Goal: Task Accomplishment & Management: Use online tool/utility

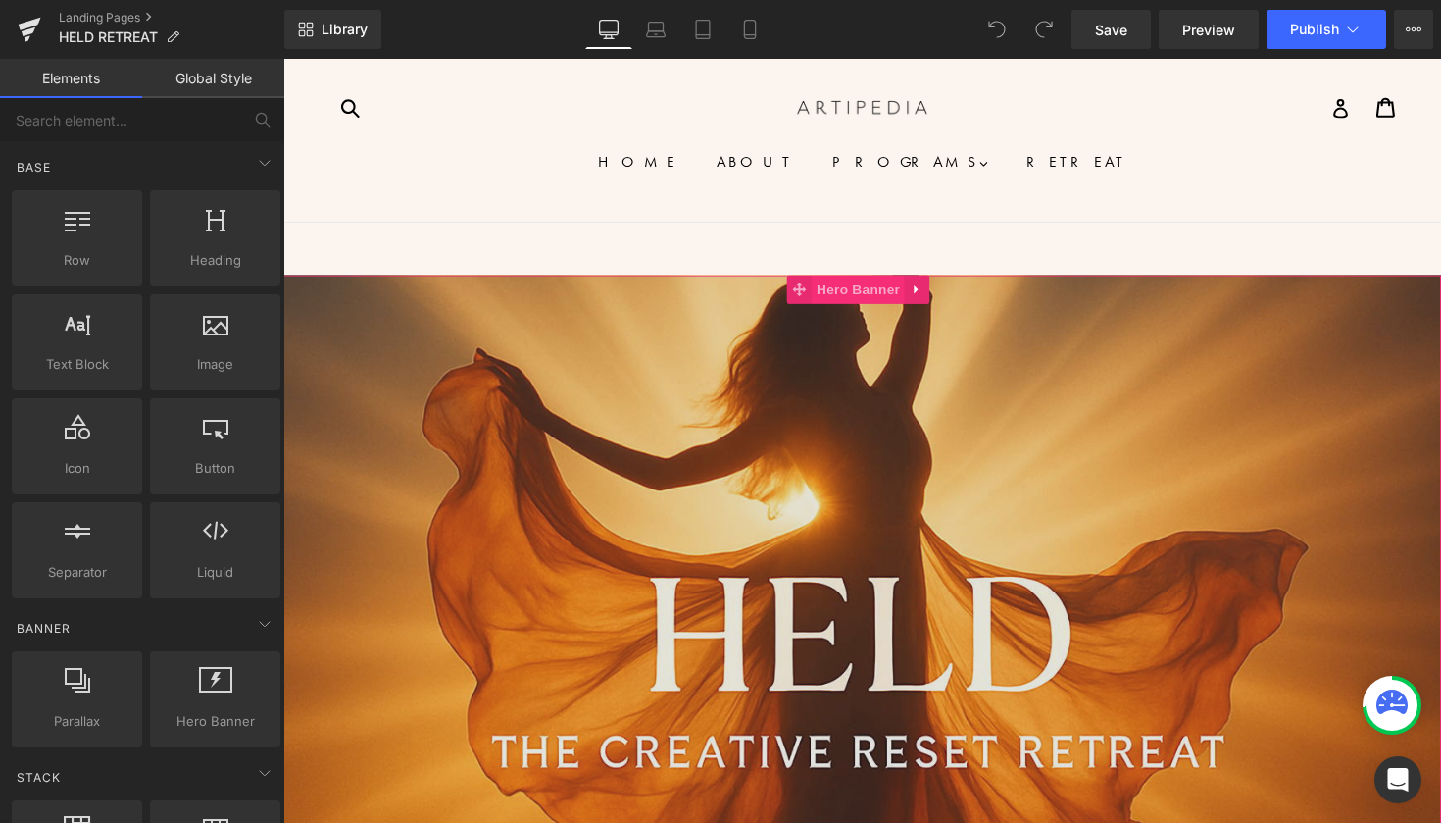
click at [853, 303] on span "Hero Banner" at bounding box center [872, 294] width 95 height 29
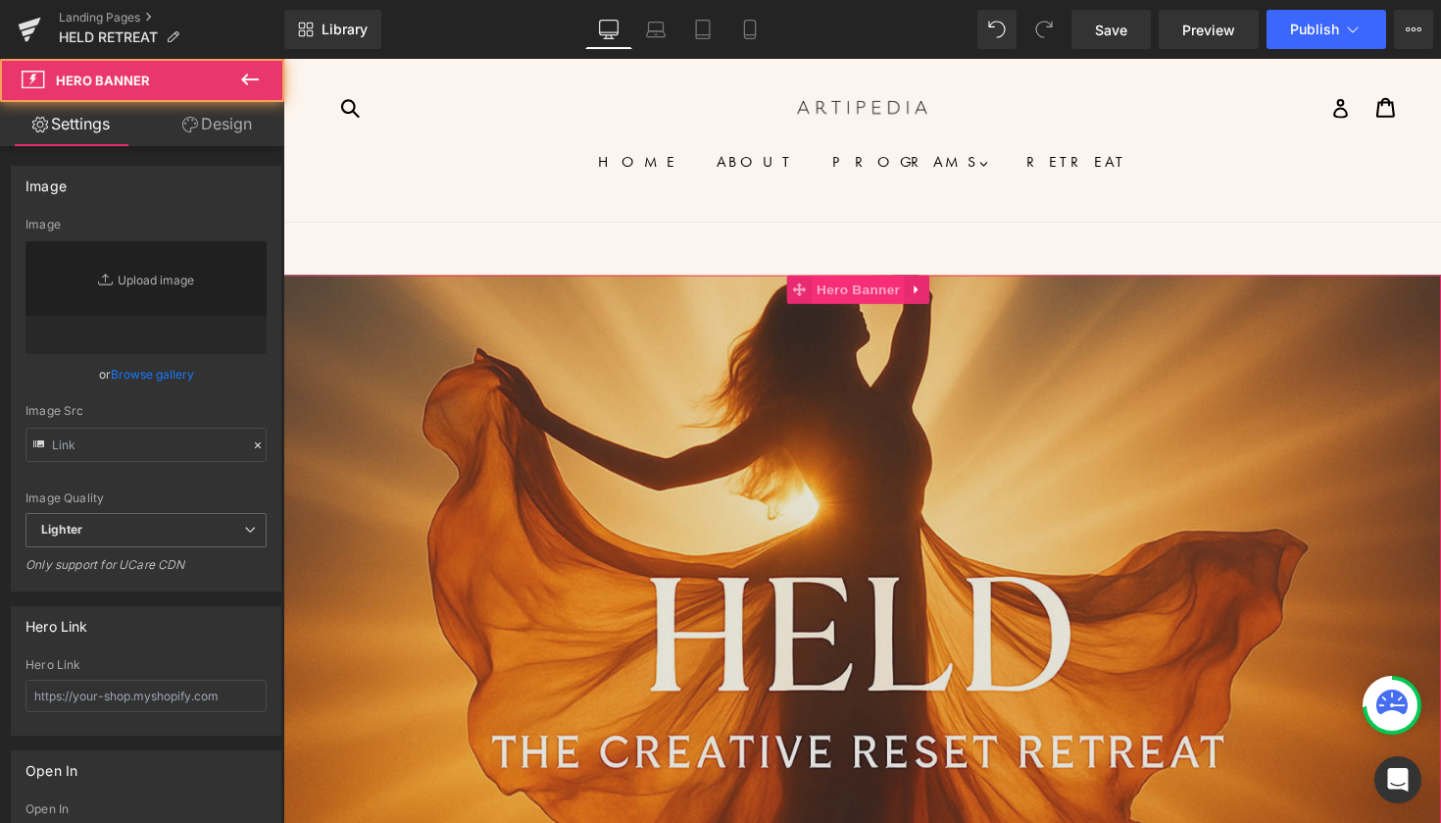
type input "[URL][DOMAIN_NAME][DATE]"
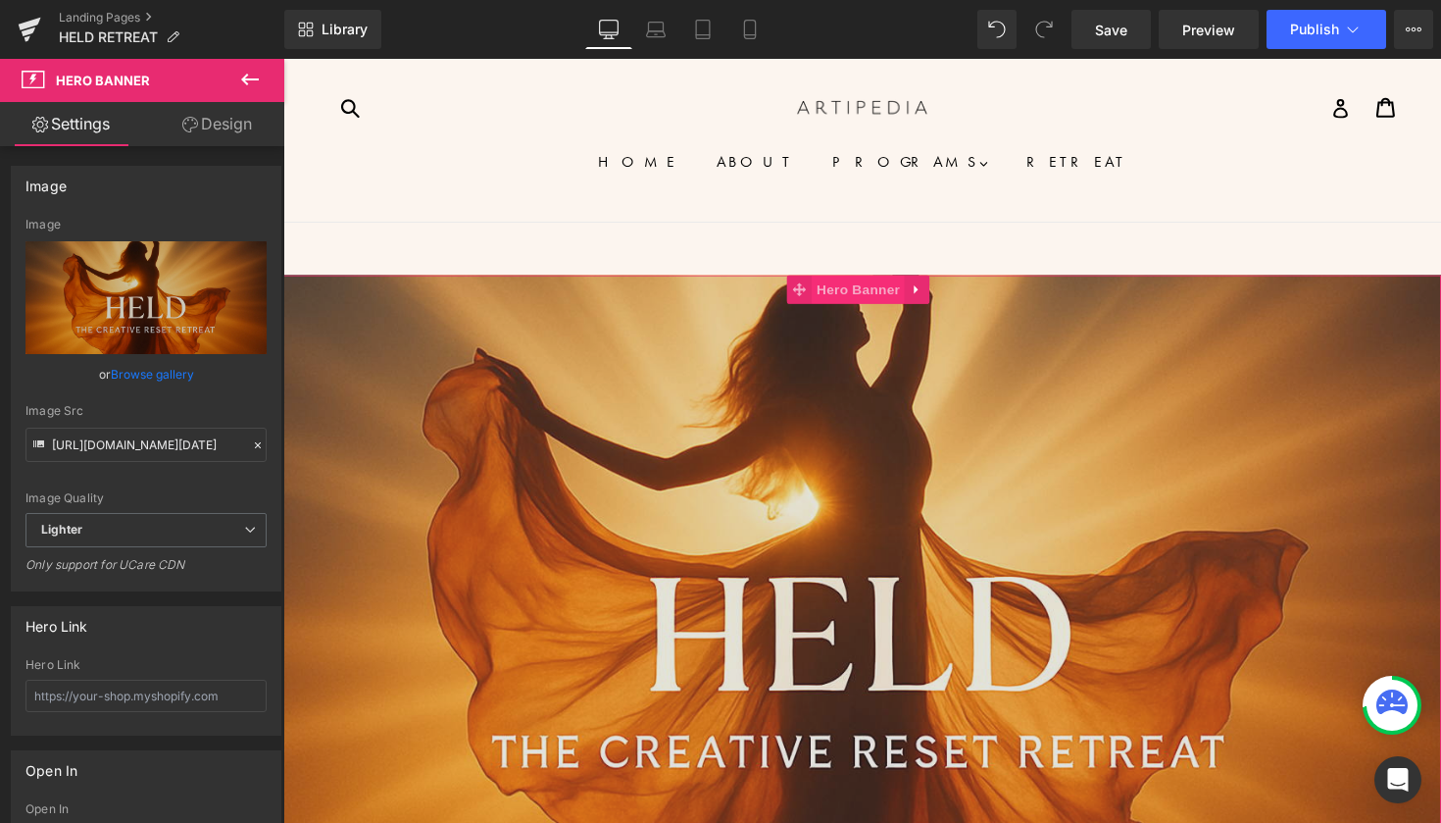
click at [864, 298] on span "Hero Banner" at bounding box center [872, 294] width 95 height 29
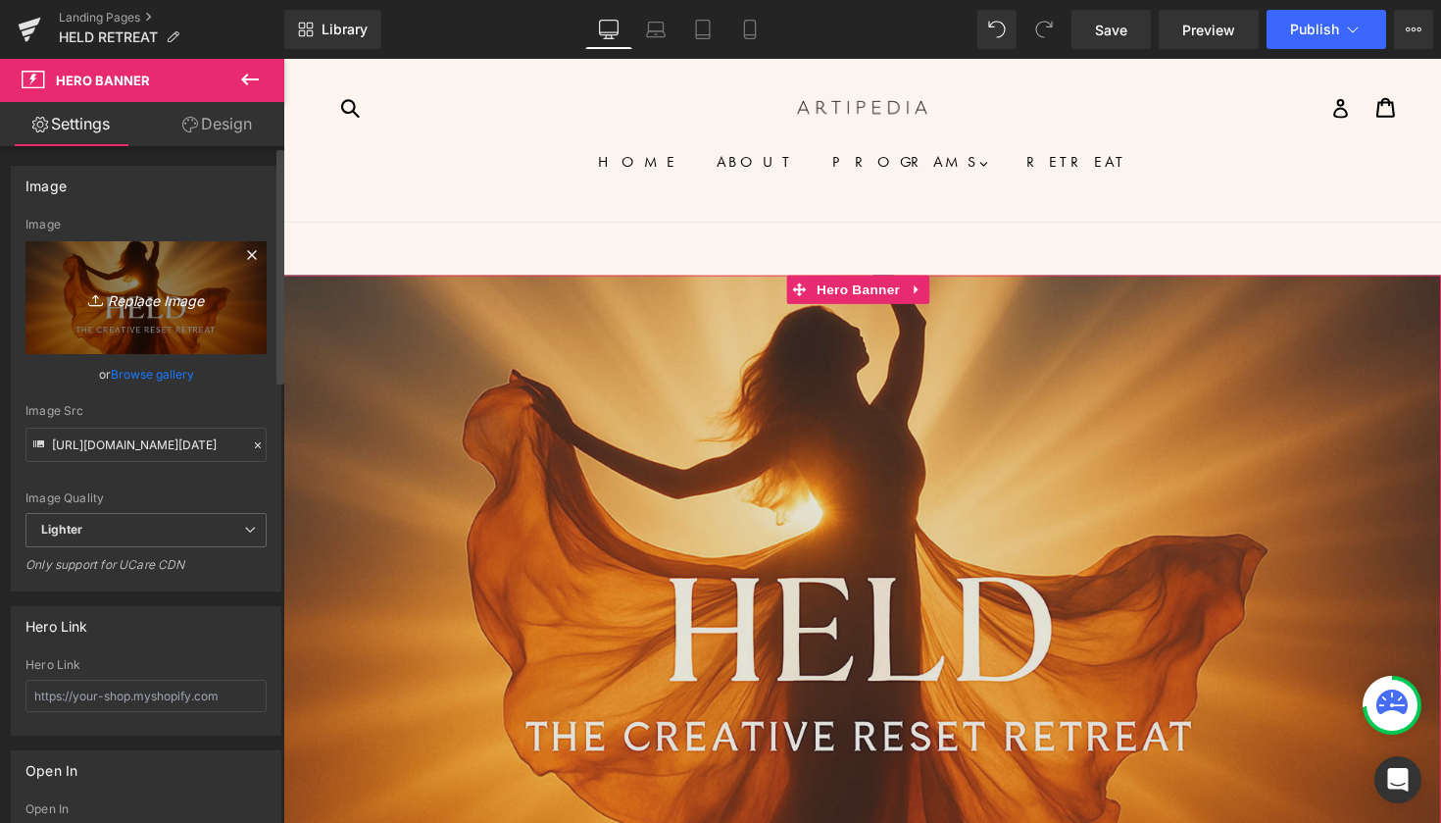
click at [124, 301] on icon "Replace Image" at bounding box center [146, 297] width 157 height 25
type input "C:\fakepath\ChatGPT Image [DATE] at 10_37_44 AM.png"
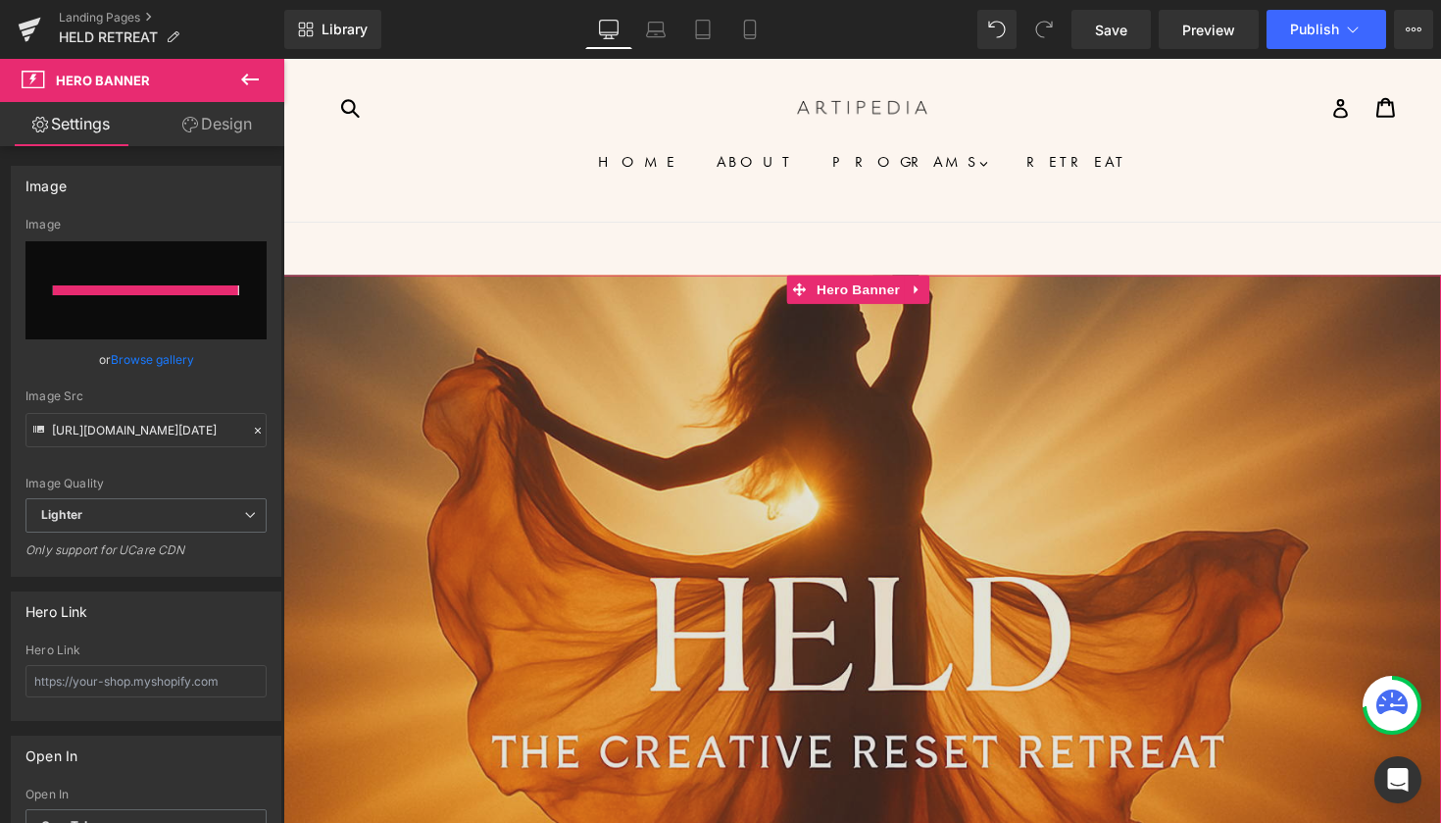
type input "[URL][DOMAIN_NAME][DATE]"
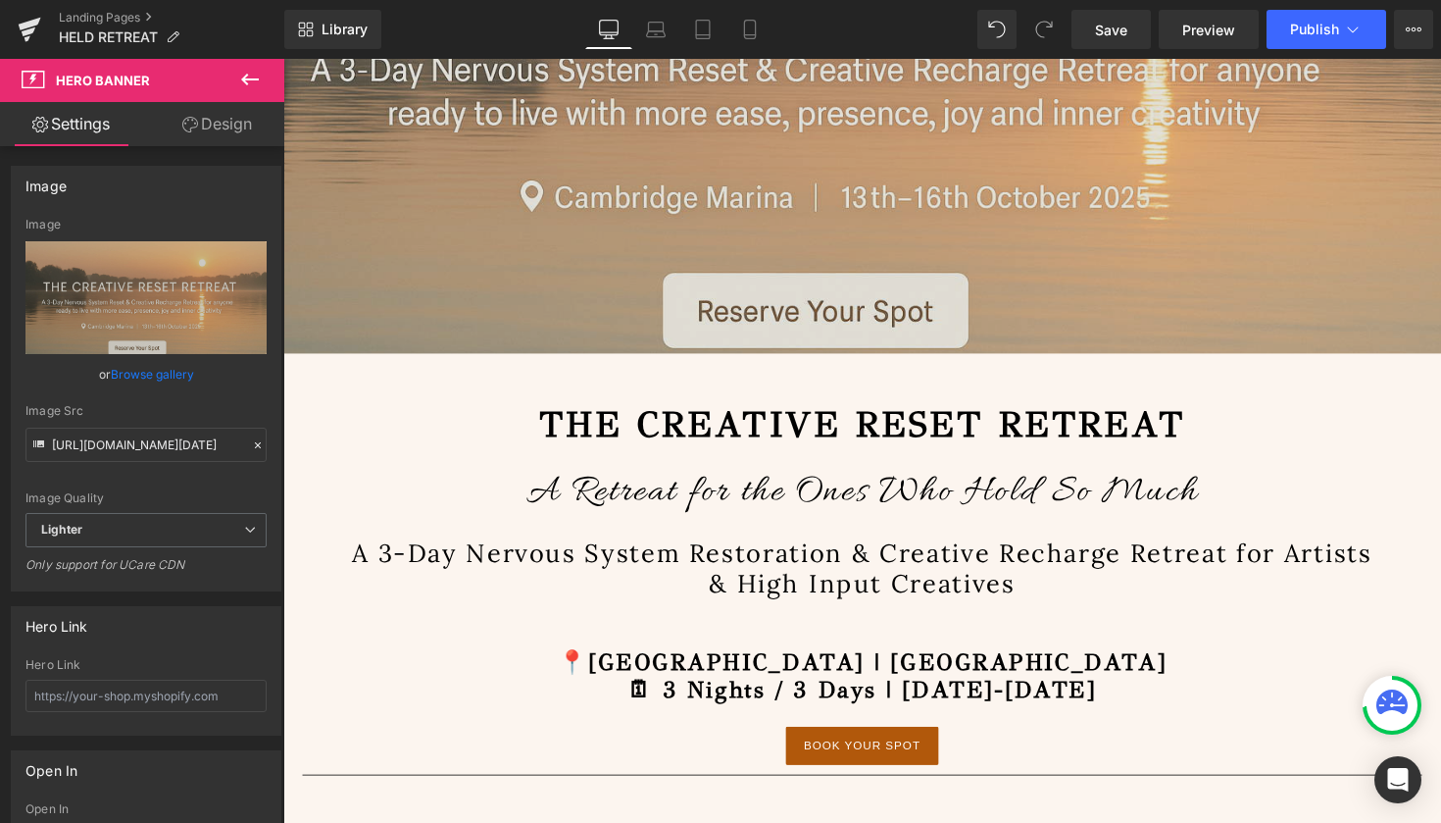
scroll to position [574, 0]
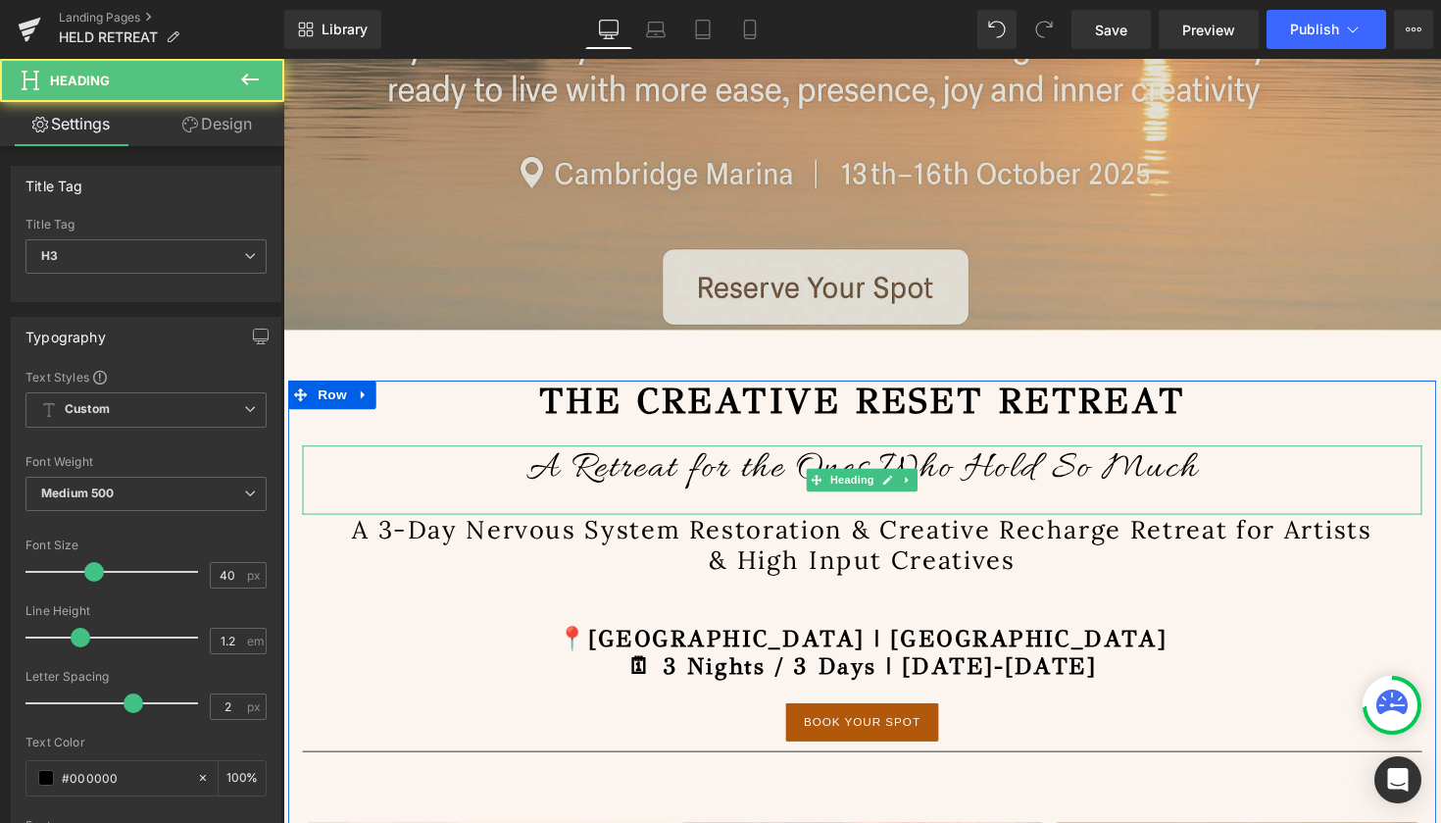
click at [1131, 478] on span "A Retreat for the Ones Who Hold So Much" at bounding box center [876, 478] width 688 height 49
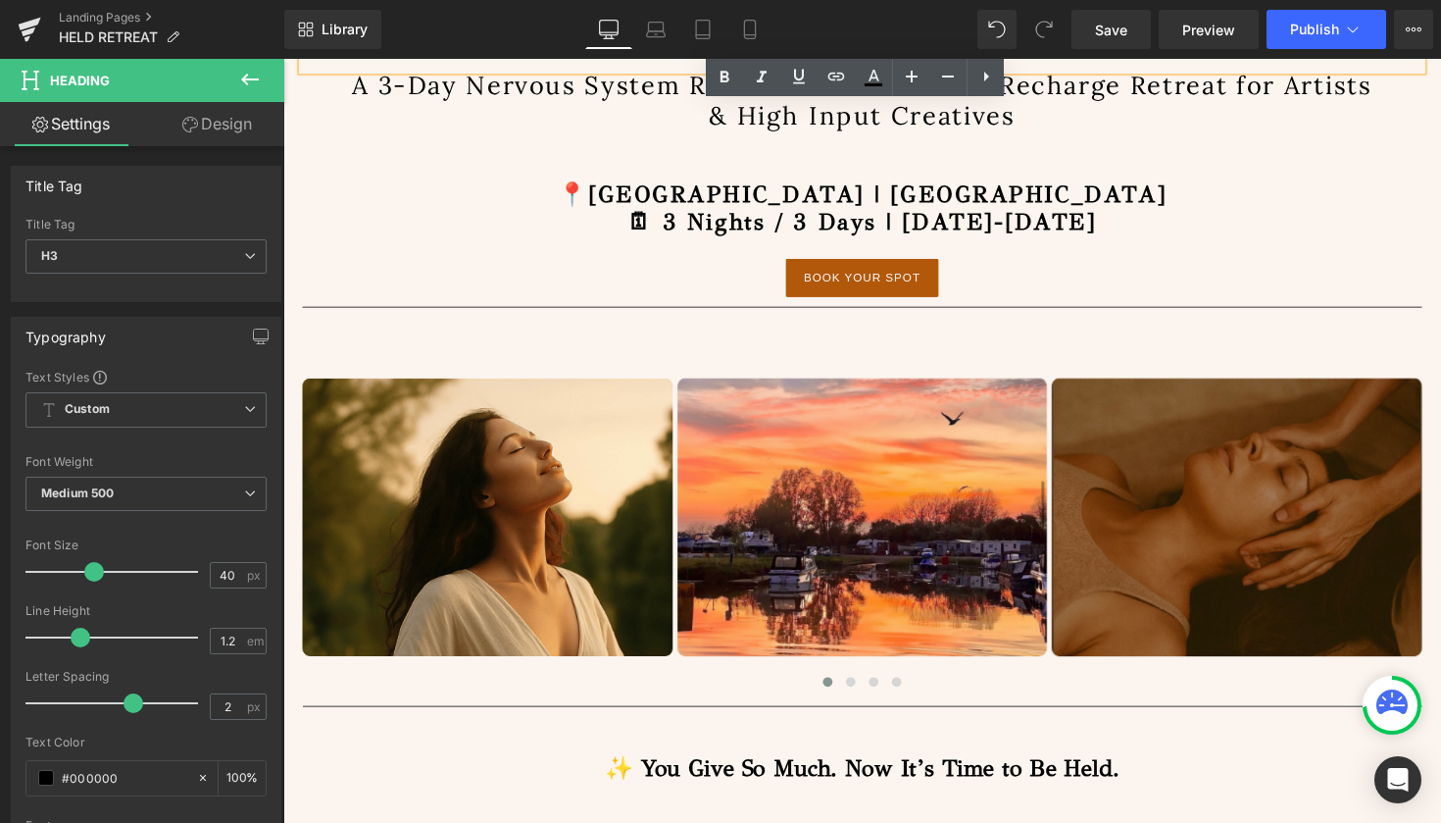
scroll to position [1055, 0]
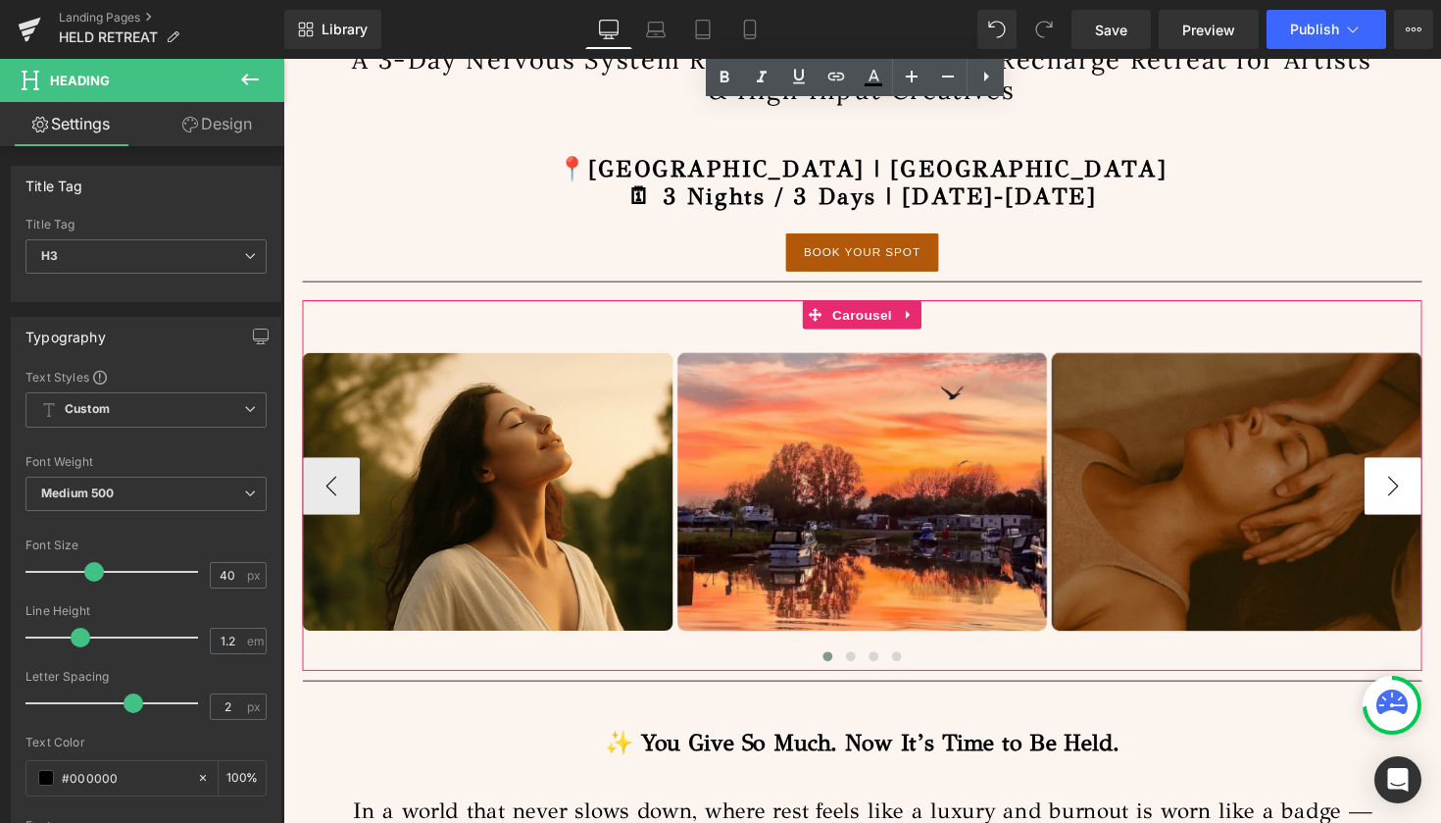
click at [1418, 499] on button "›" at bounding box center [1420, 496] width 59 height 59
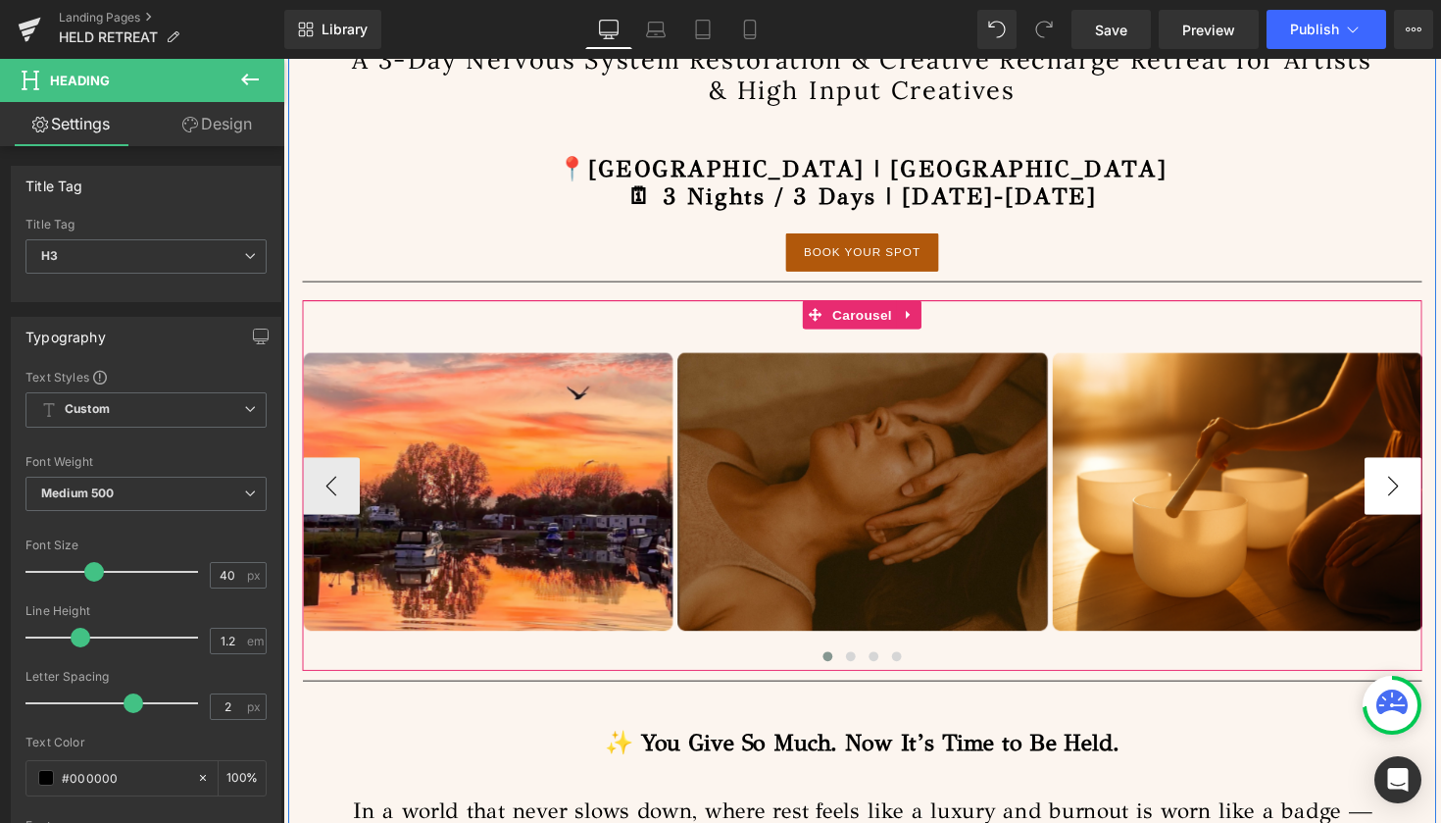
click at [1418, 499] on button "›" at bounding box center [1420, 496] width 59 height 59
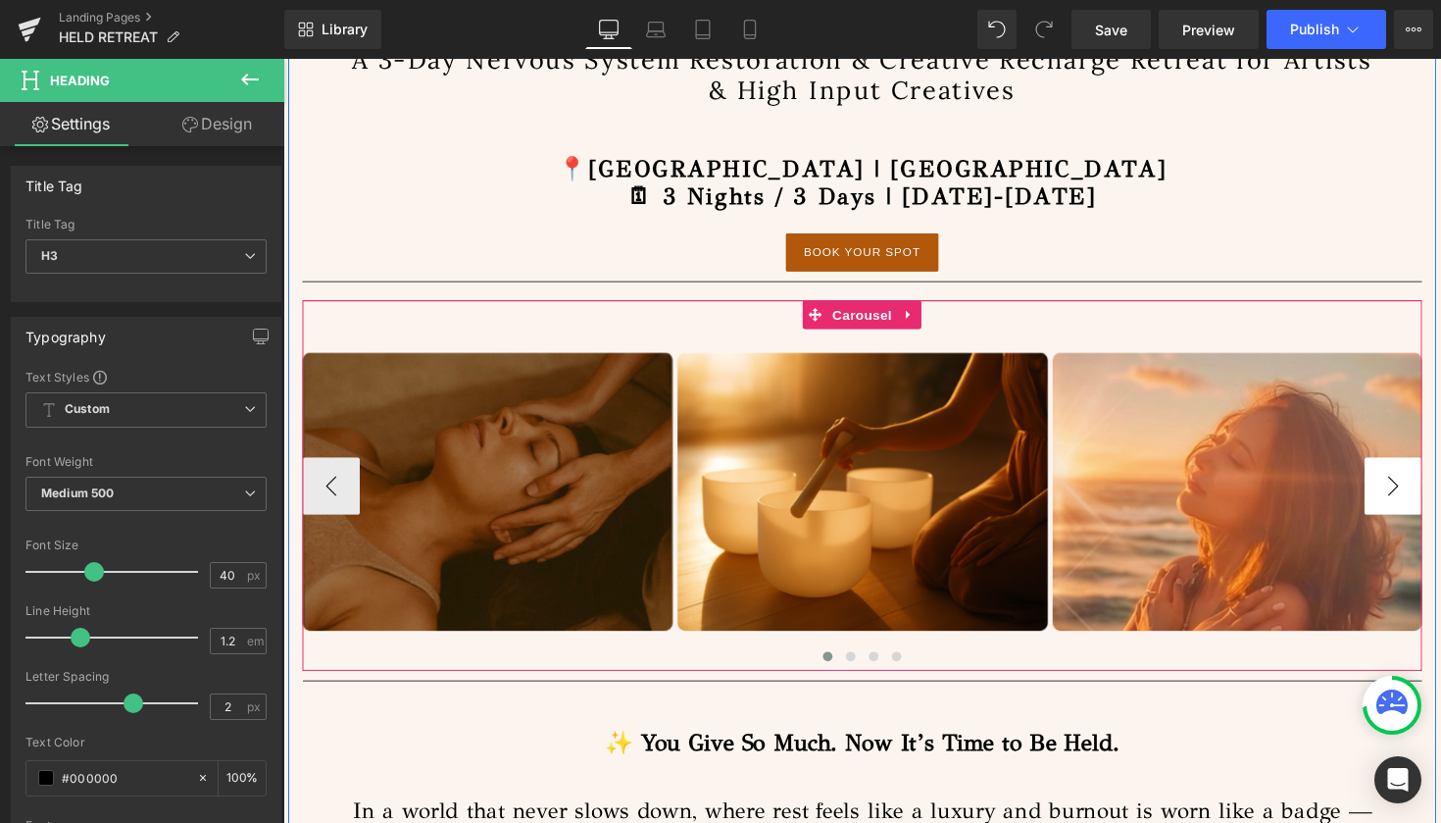
click at [1418, 499] on button "›" at bounding box center [1420, 496] width 59 height 59
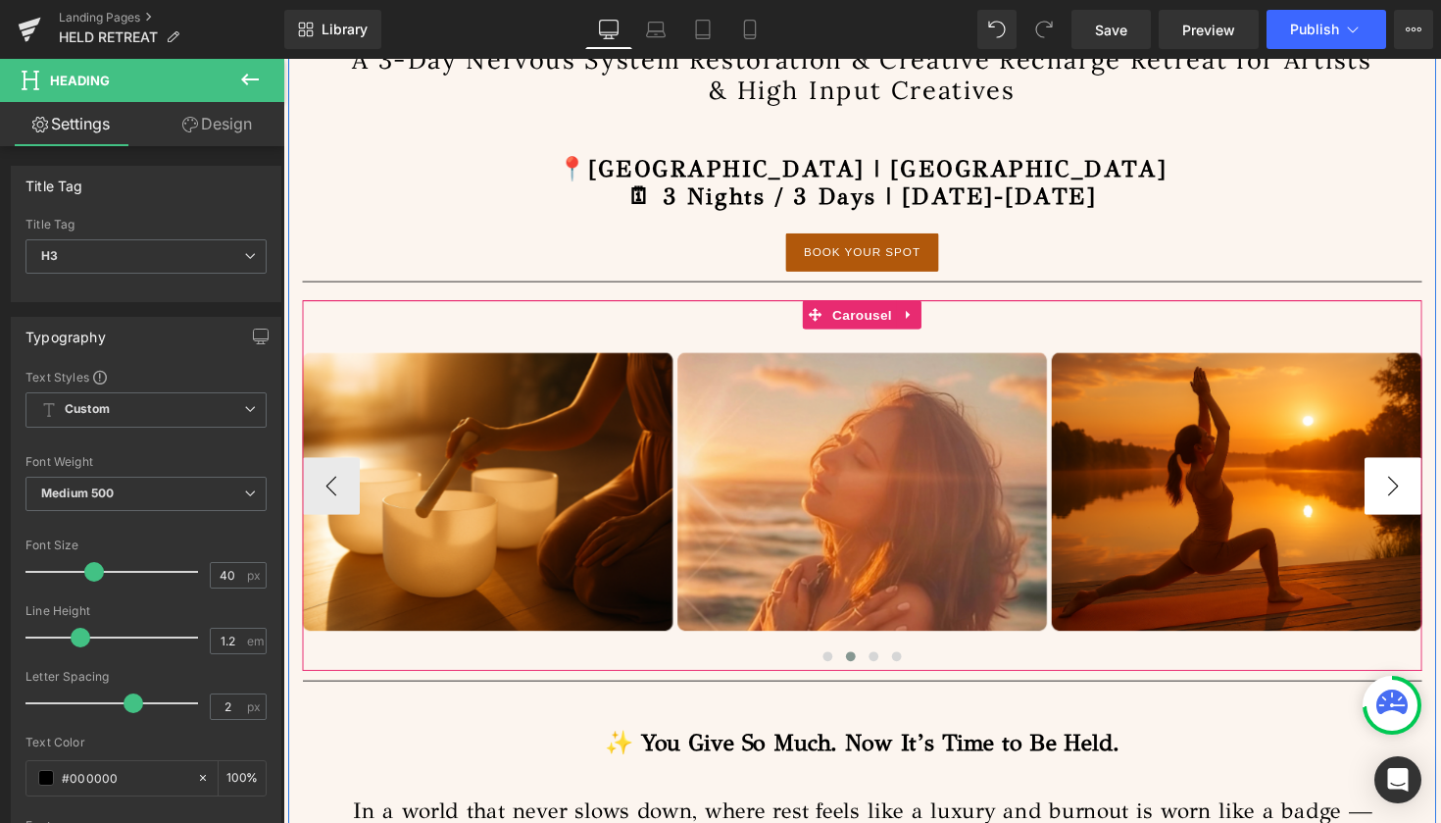
click at [1418, 499] on button "›" at bounding box center [1420, 496] width 59 height 59
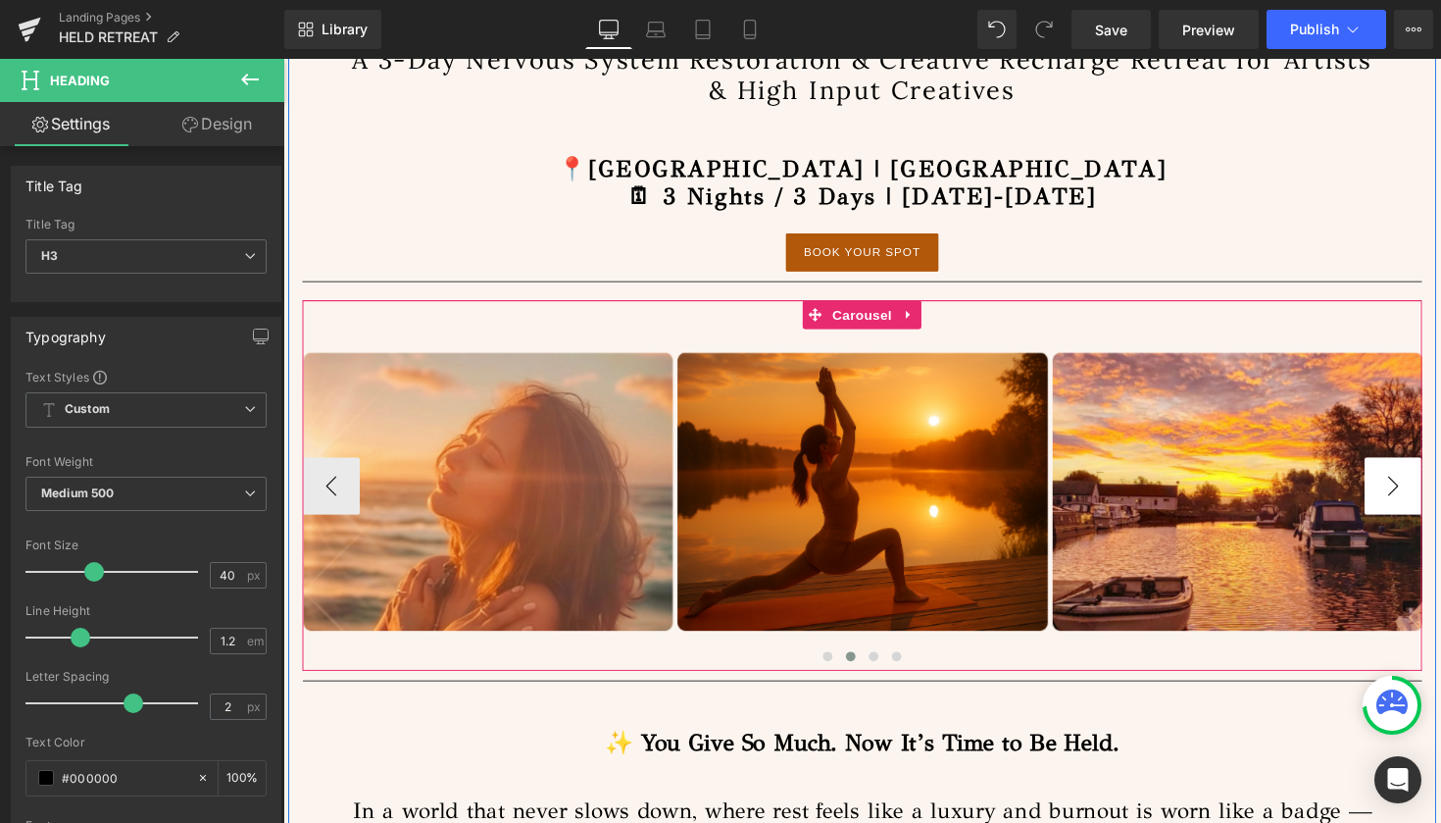
click at [1418, 499] on button "›" at bounding box center [1420, 496] width 59 height 59
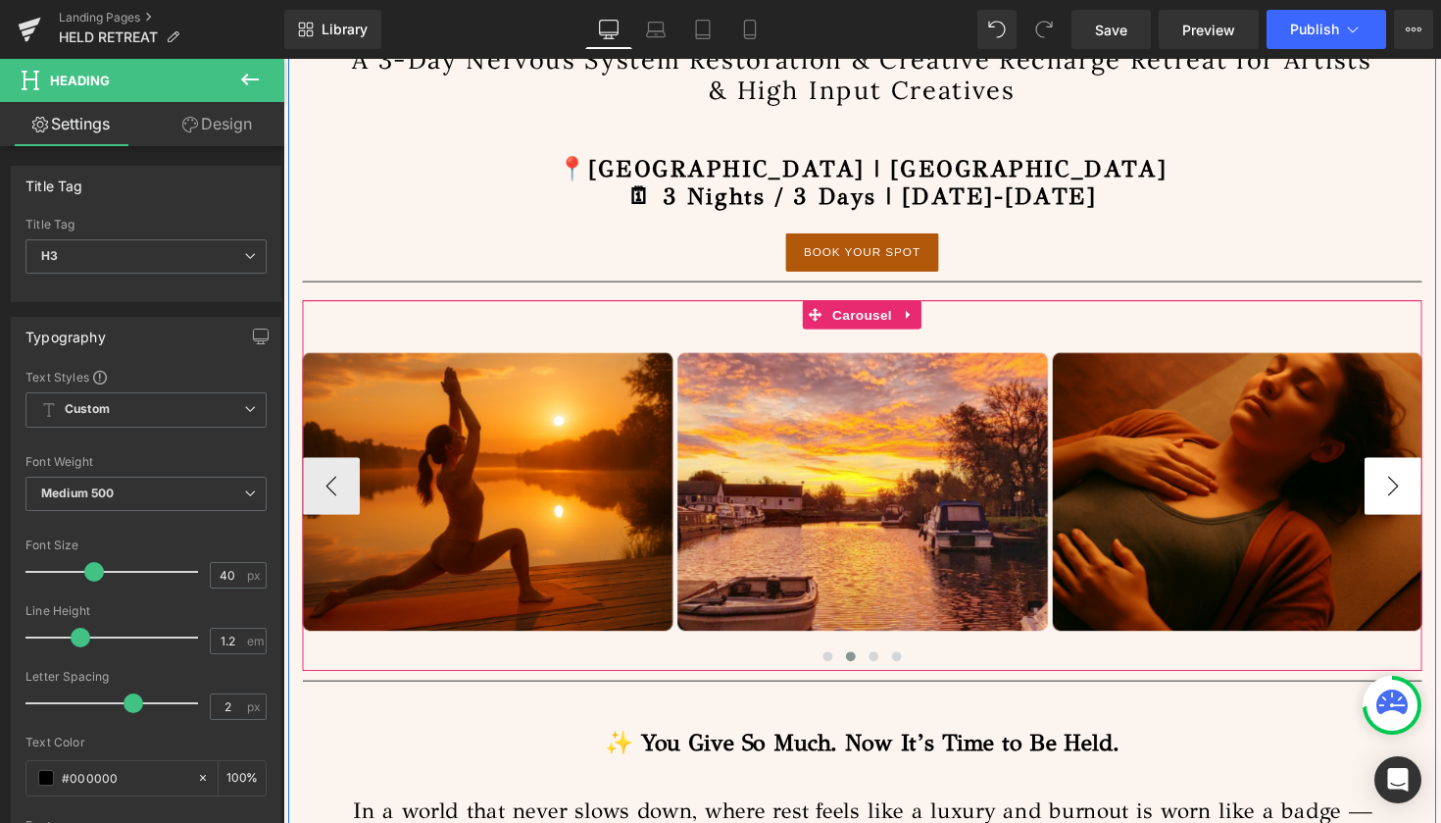
click at [1418, 499] on button "›" at bounding box center [1420, 496] width 59 height 59
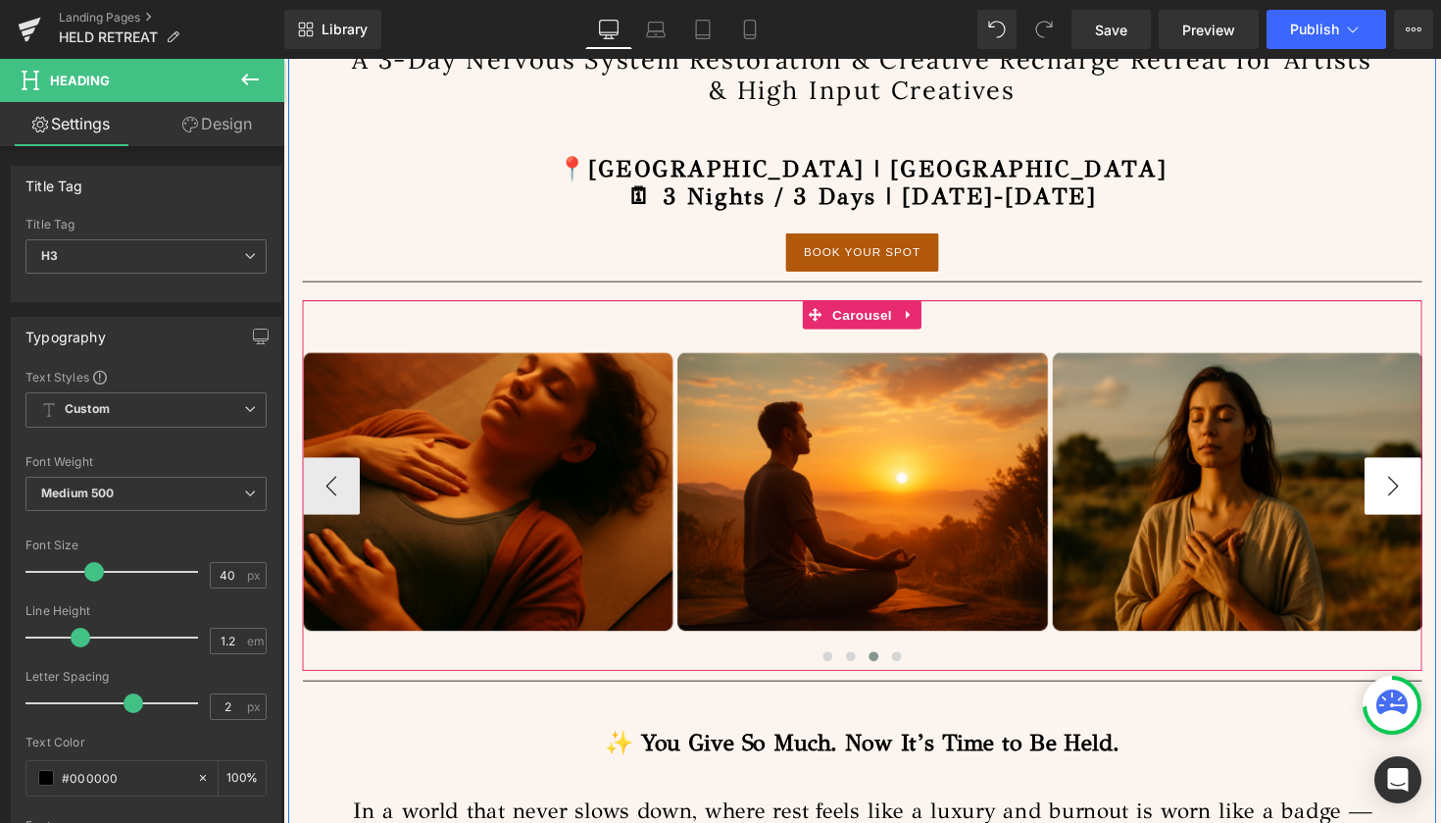
click at [1418, 499] on button "›" at bounding box center [1420, 496] width 59 height 59
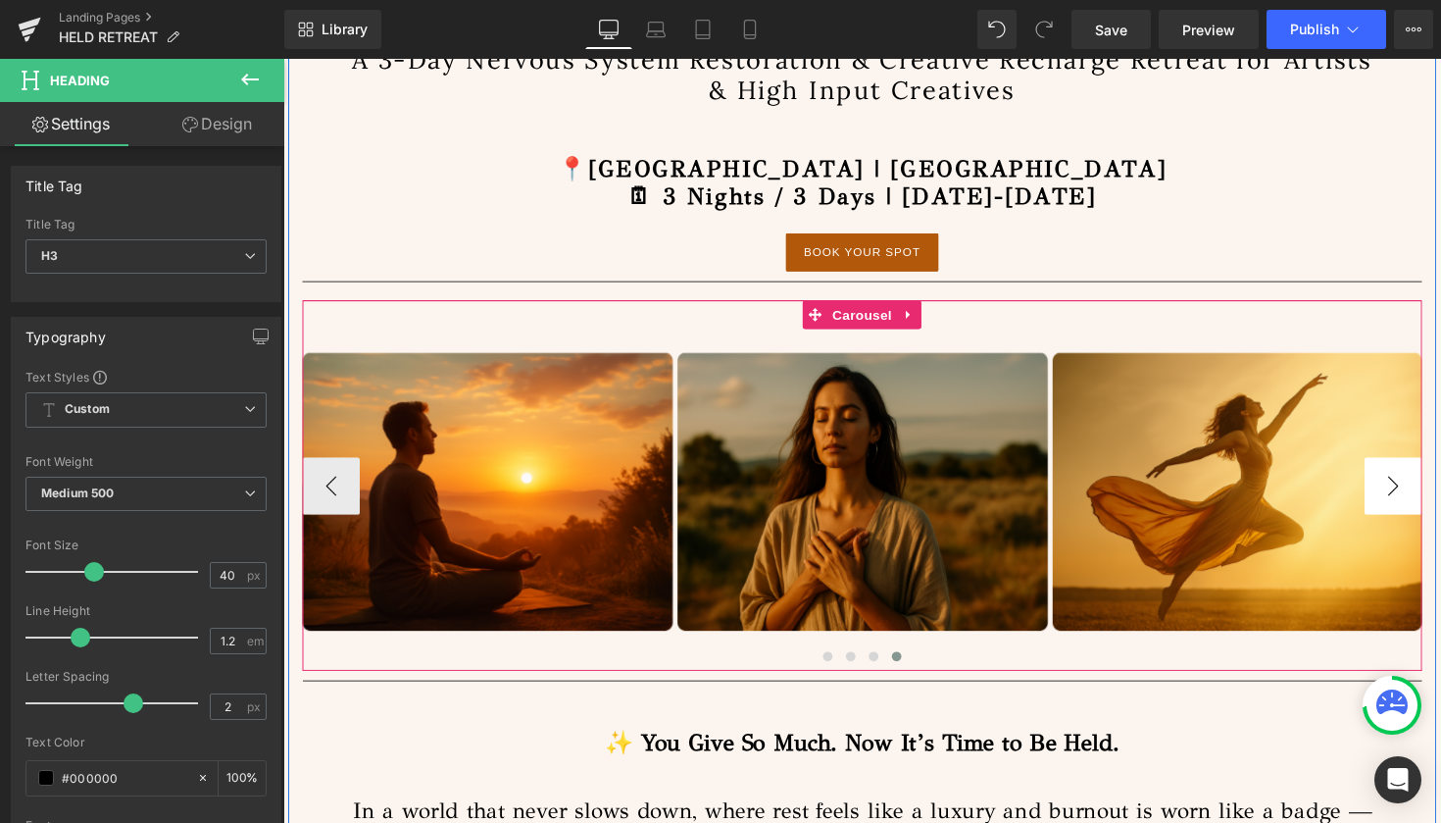
click at [1418, 499] on button "›" at bounding box center [1420, 496] width 59 height 59
click at [1416, 487] on button "›" at bounding box center [1420, 496] width 59 height 59
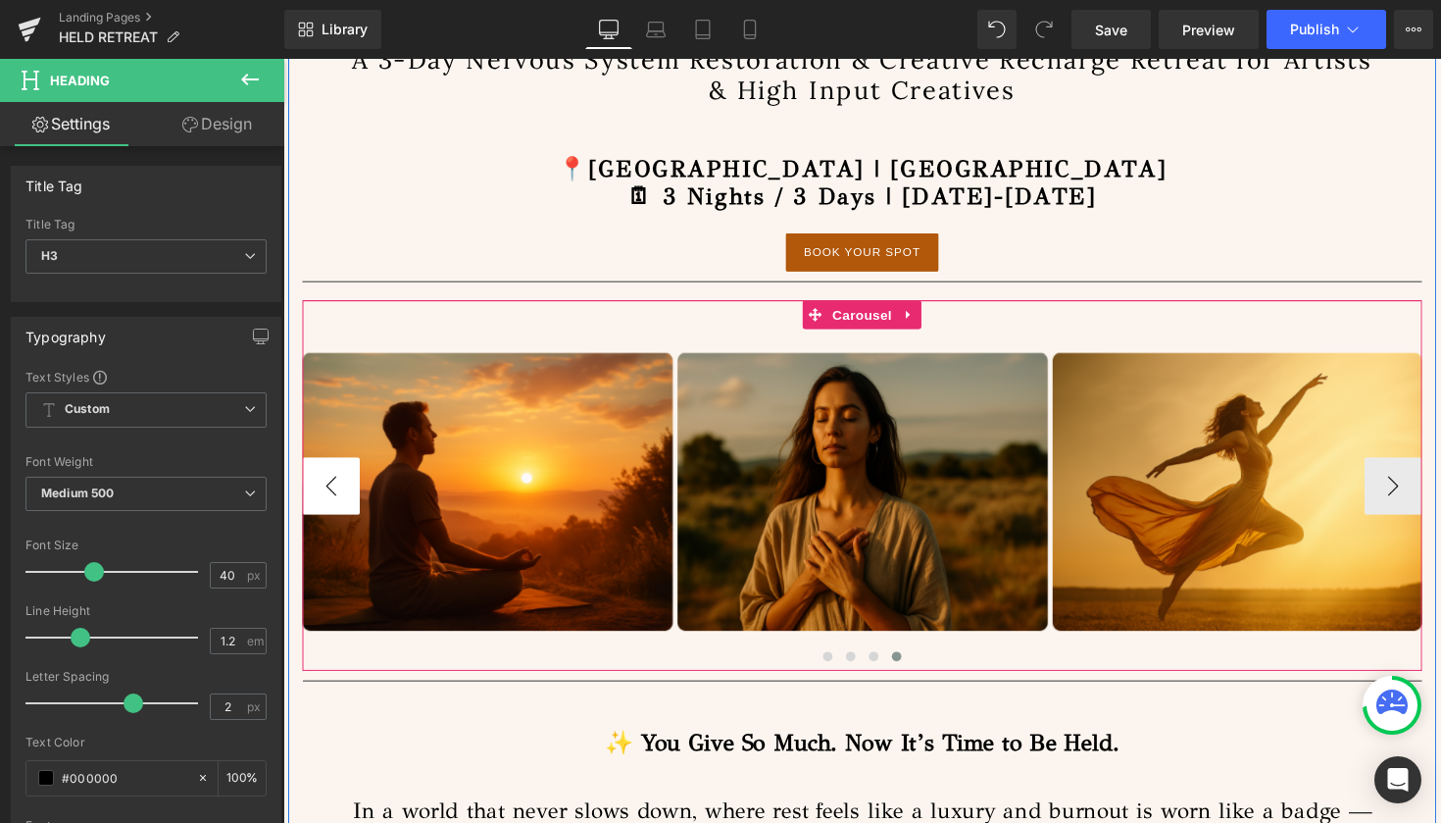
click at [328, 507] on button "‹" at bounding box center [332, 496] width 59 height 59
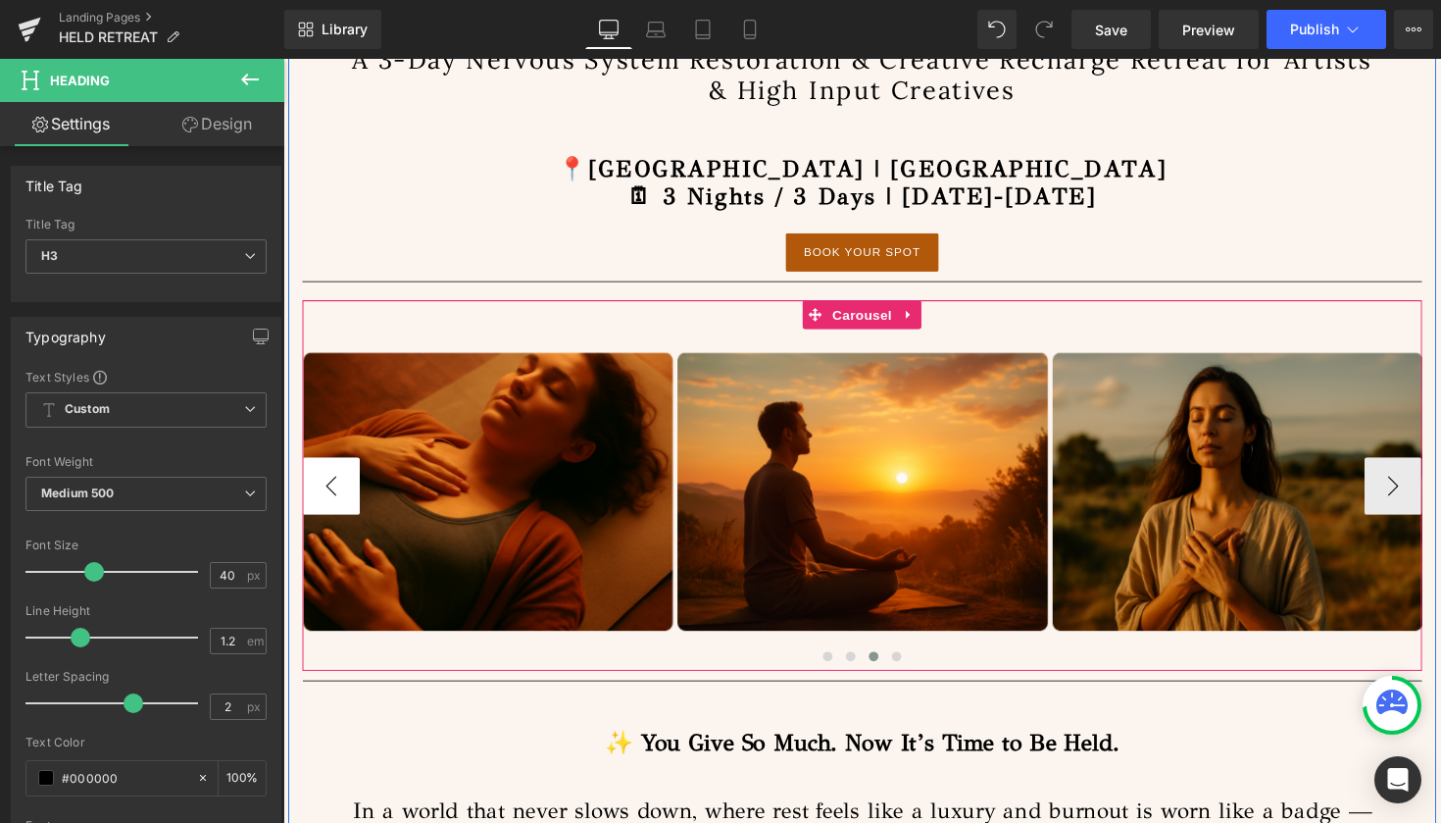
click at [328, 507] on button "‹" at bounding box center [332, 496] width 59 height 59
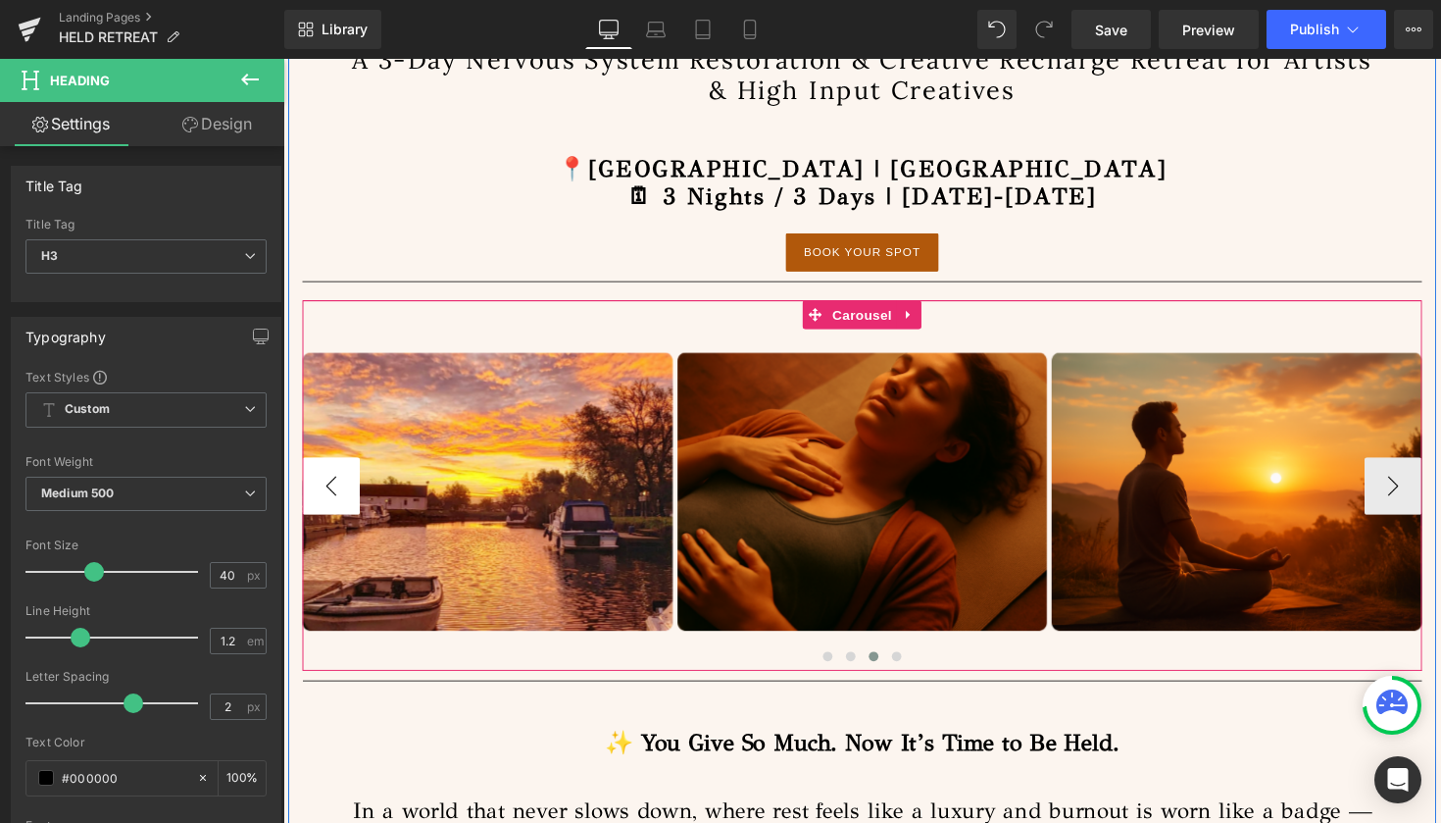
click at [328, 507] on button "‹" at bounding box center [332, 496] width 59 height 59
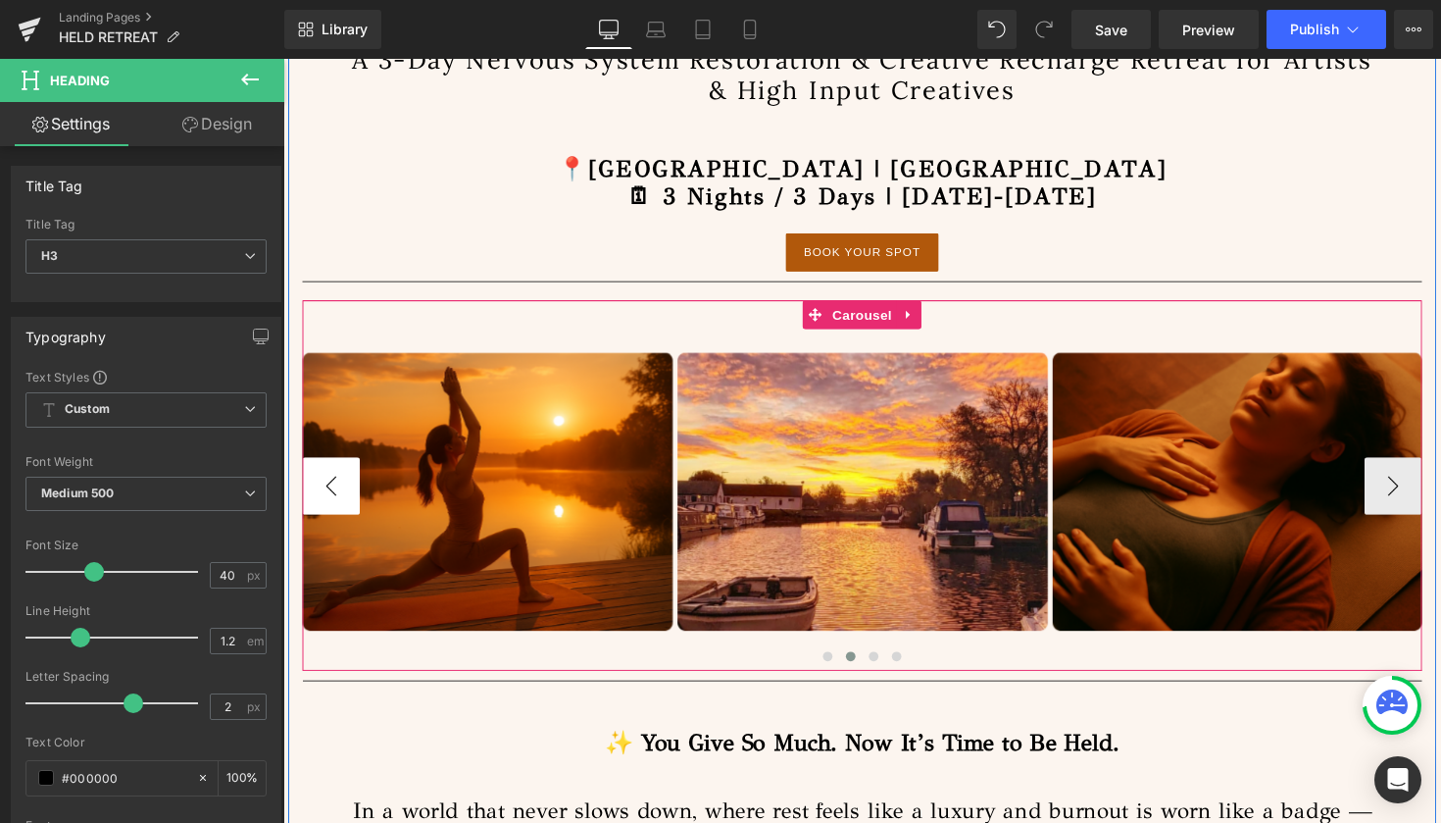
click at [328, 507] on button "‹" at bounding box center [332, 496] width 59 height 59
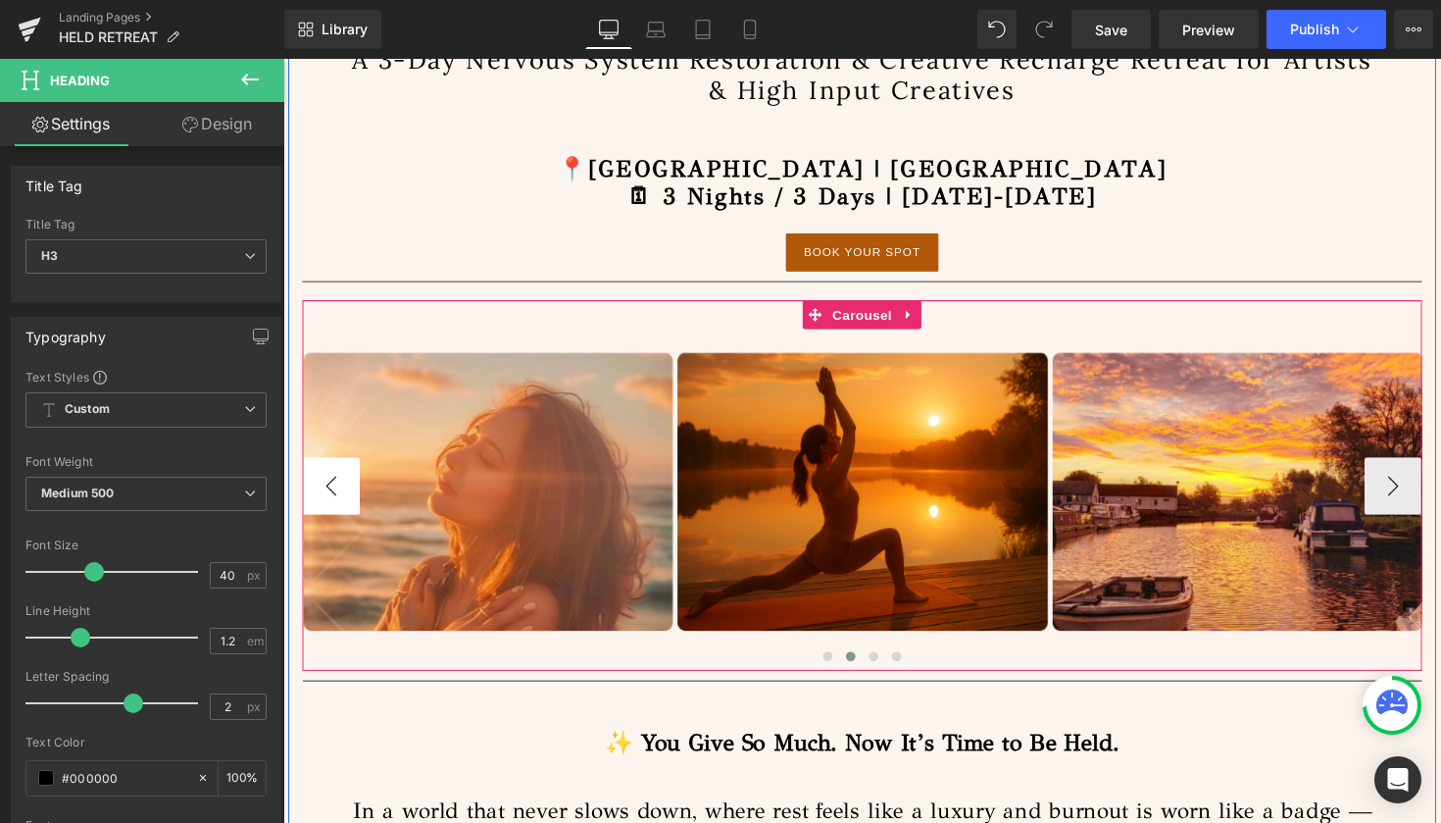
click at [328, 507] on button "‹" at bounding box center [332, 496] width 59 height 59
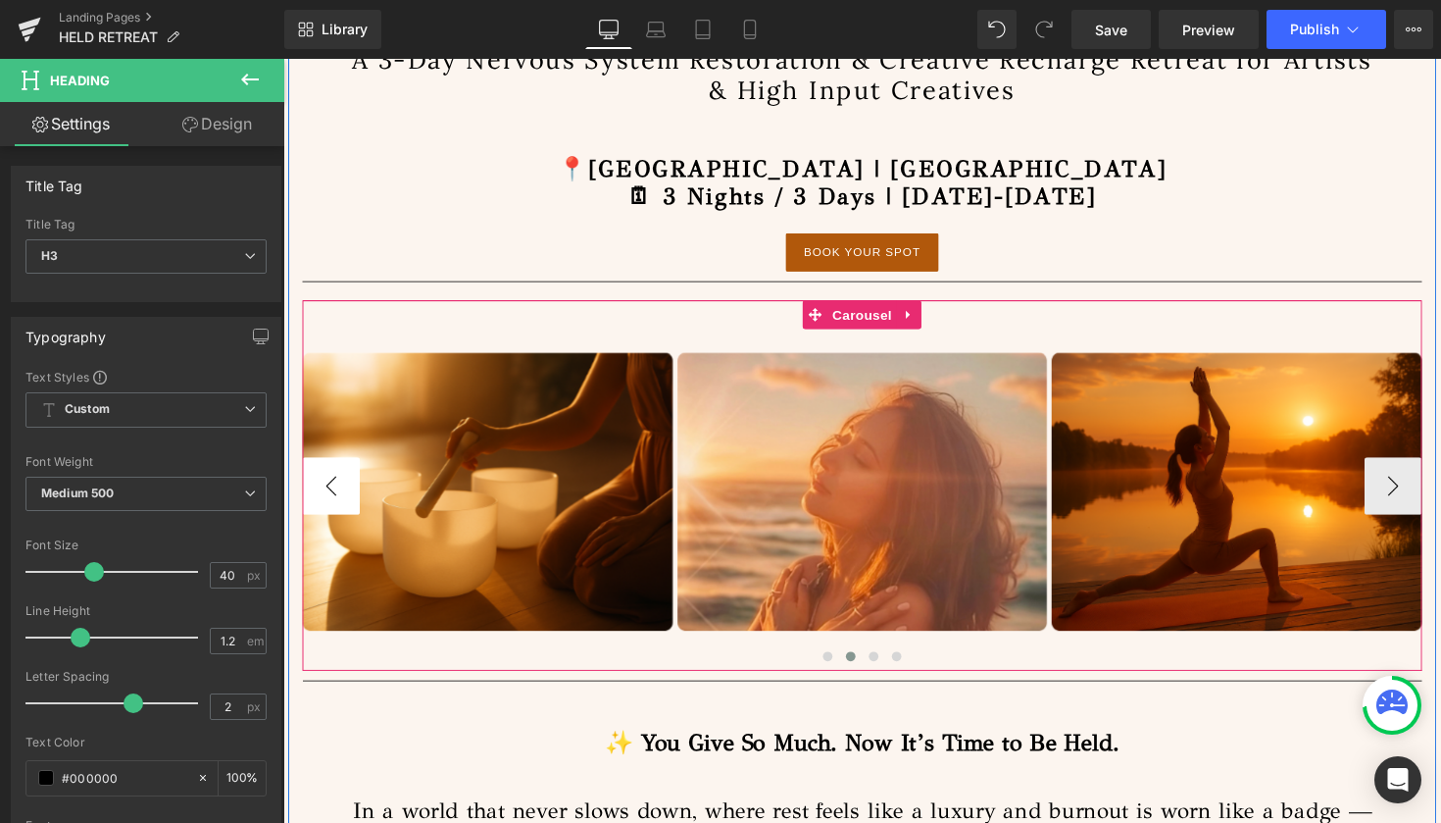
click at [328, 507] on button "‹" at bounding box center [332, 496] width 59 height 59
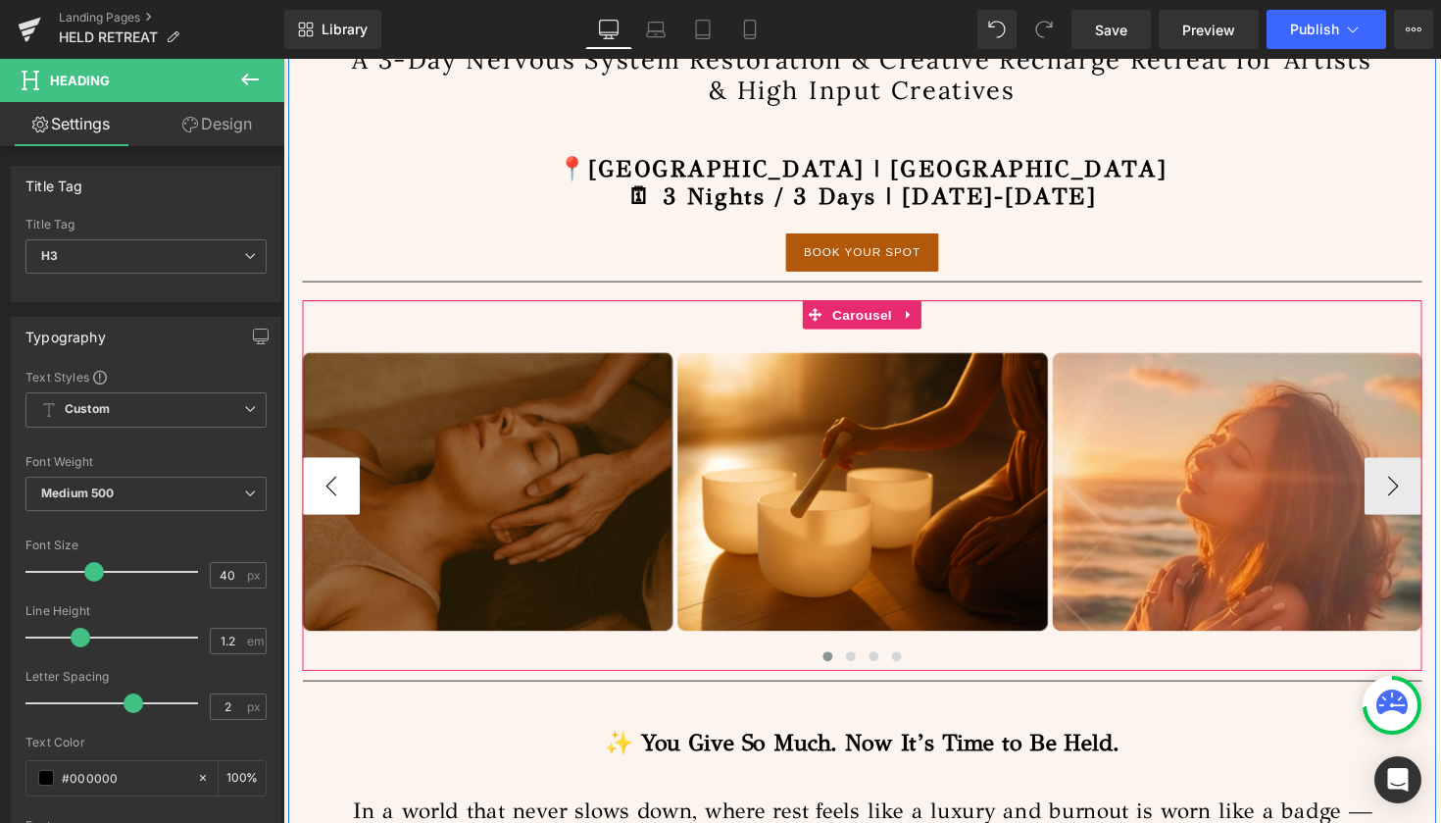
click at [328, 507] on button "‹" at bounding box center [332, 496] width 59 height 59
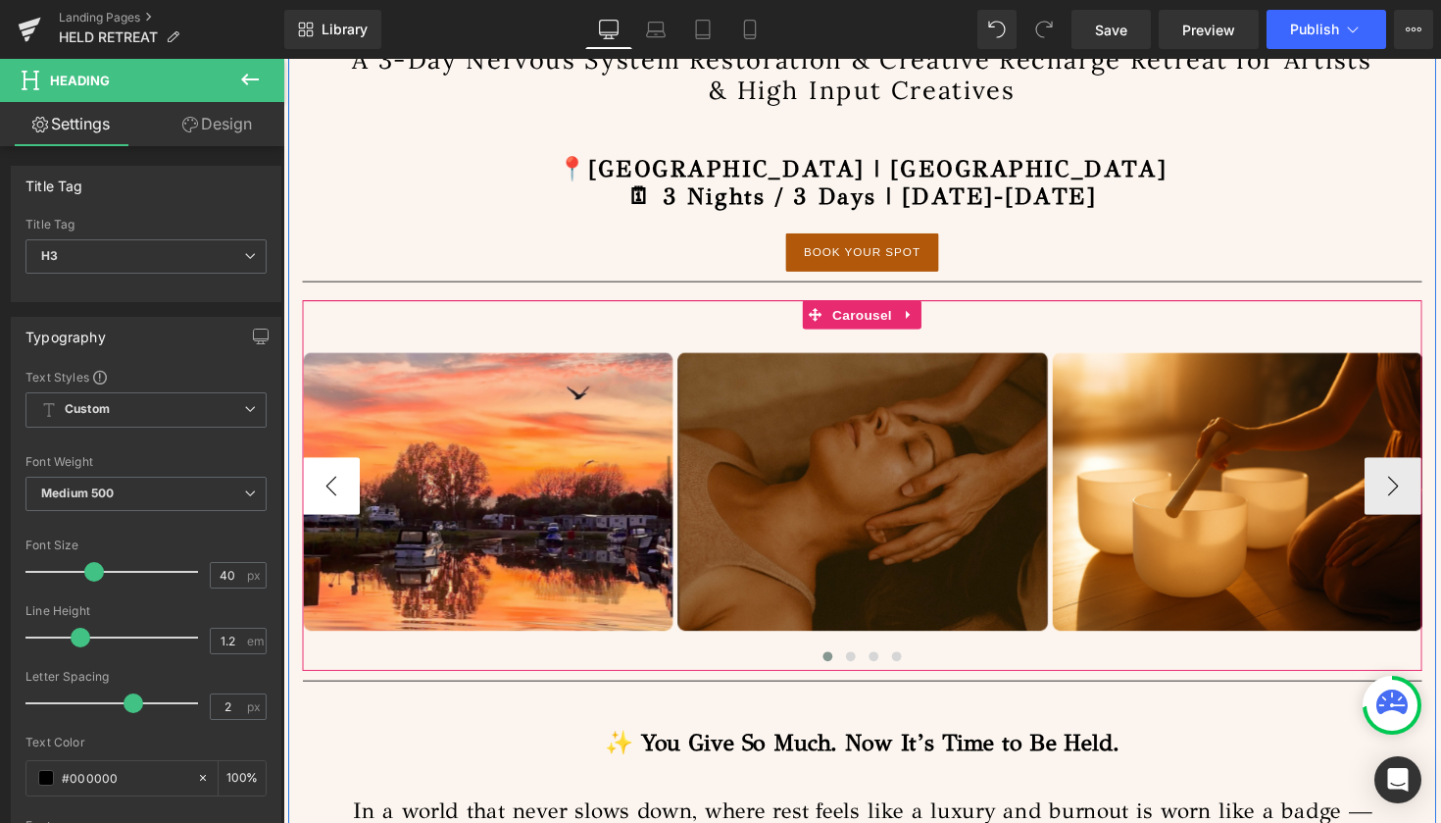
click at [328, 507] on button "‹" at bounding box center [332, 496] width 59 height 59
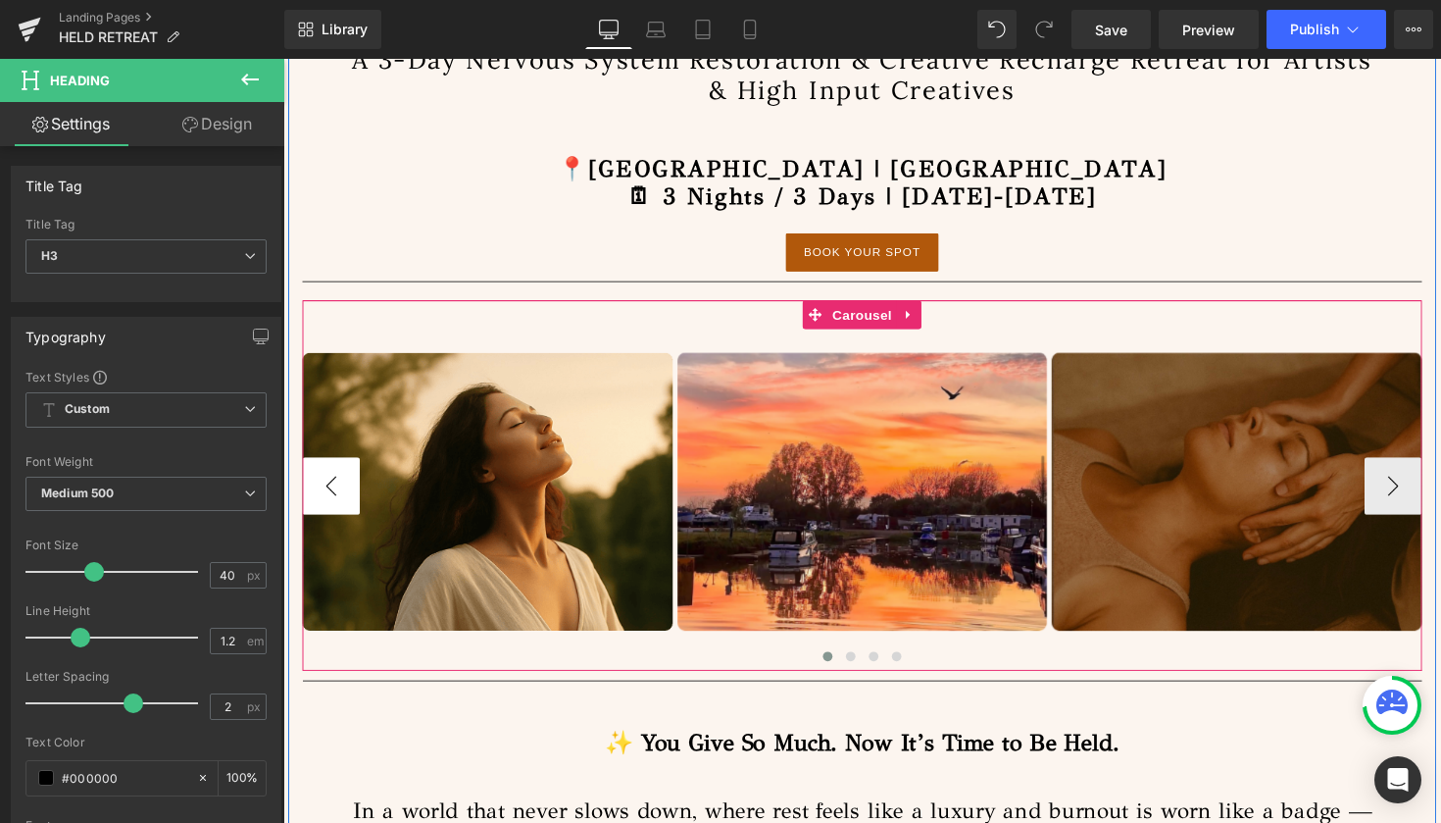
click at [328, 507] on button "‹" at bounding box center [332, 496] width 59 height 59
click at [1417, 496] on button "›" at bounding box center [1420, 496] width 59 height 59
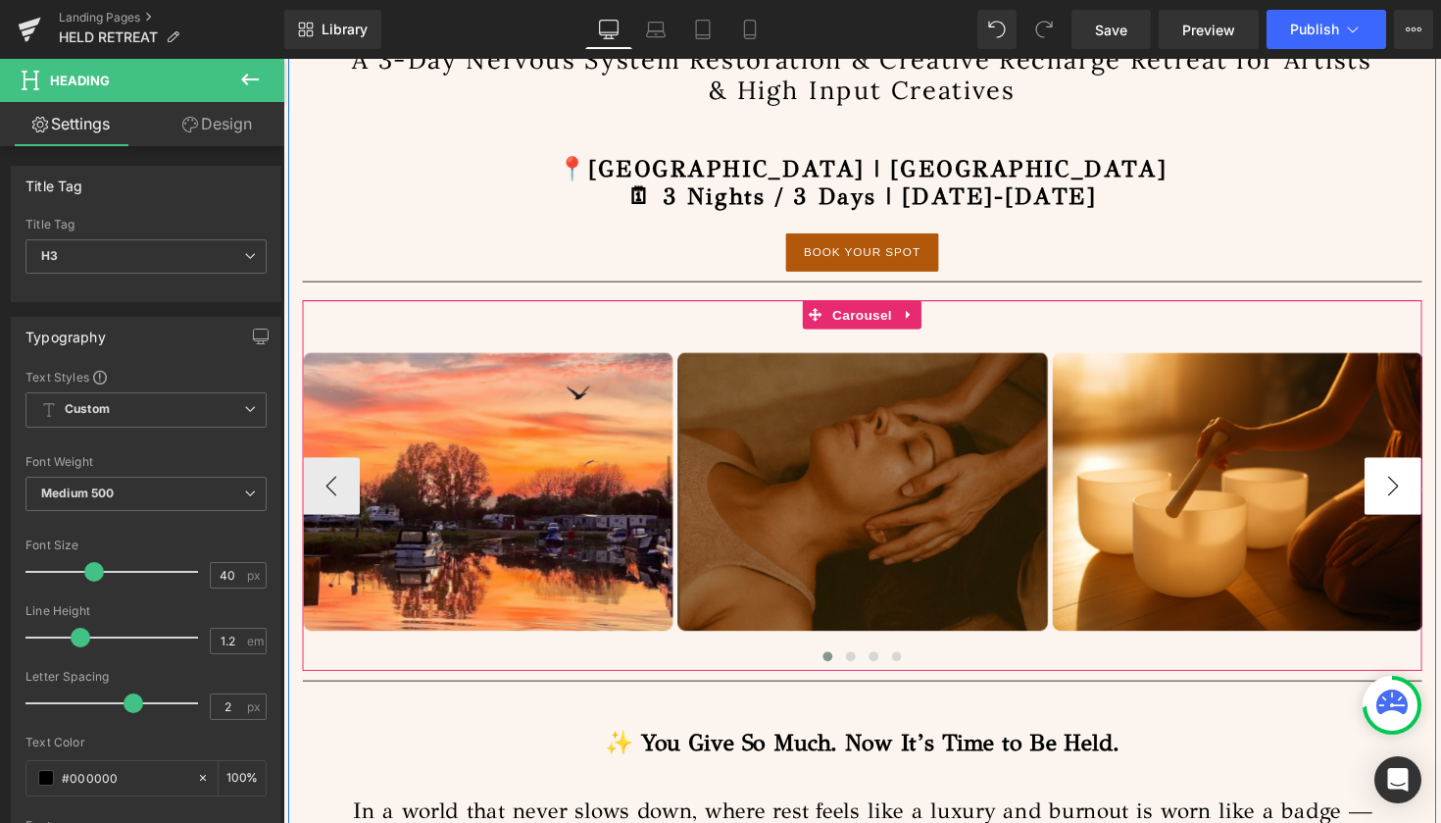
click at [1417, 496] on button "›" at bounding box center [1420, 496] width 59 height 59
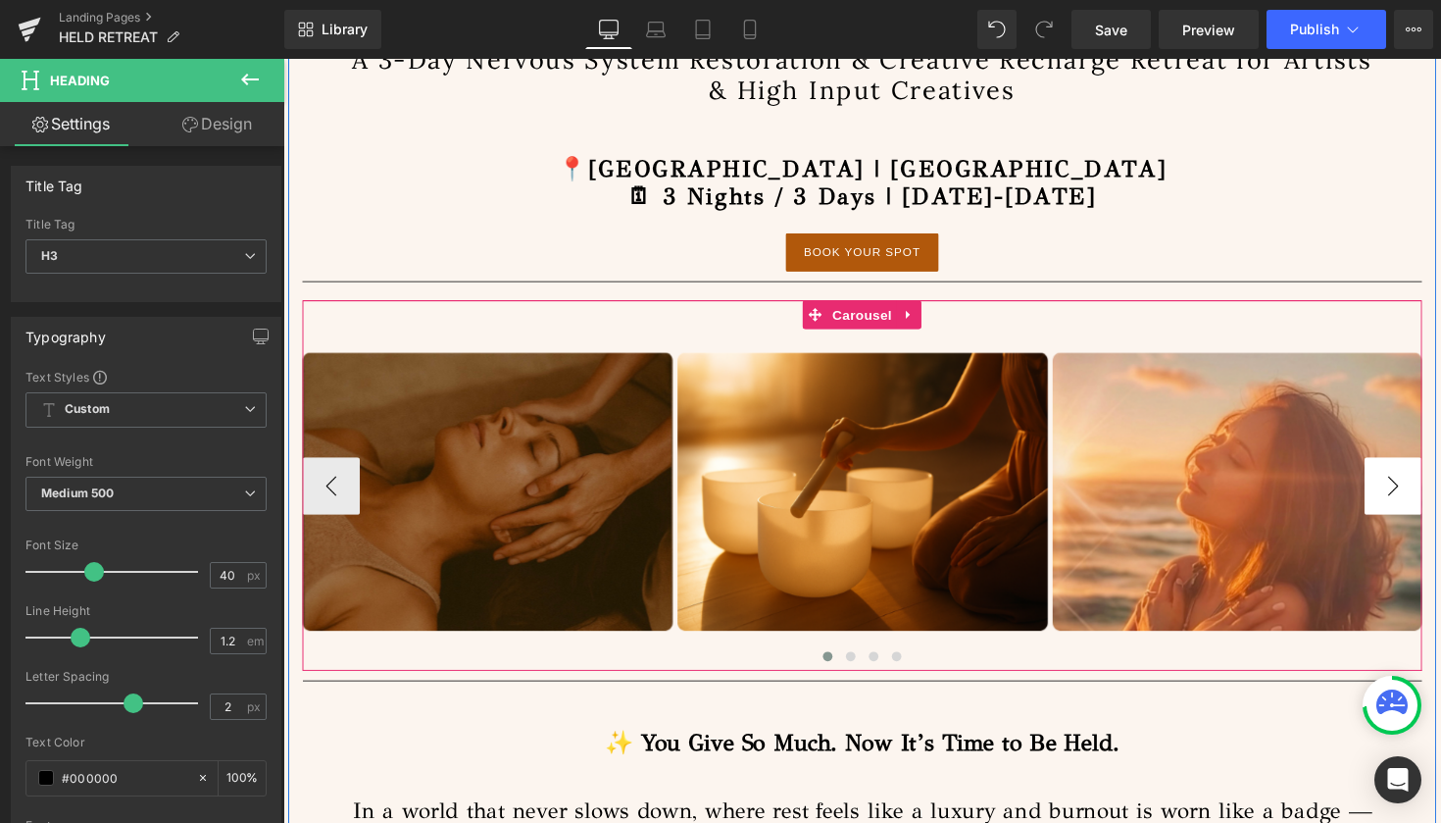
click at [1423, 500] on button "›" at bounding box center [1420, 496] width 59 height 59
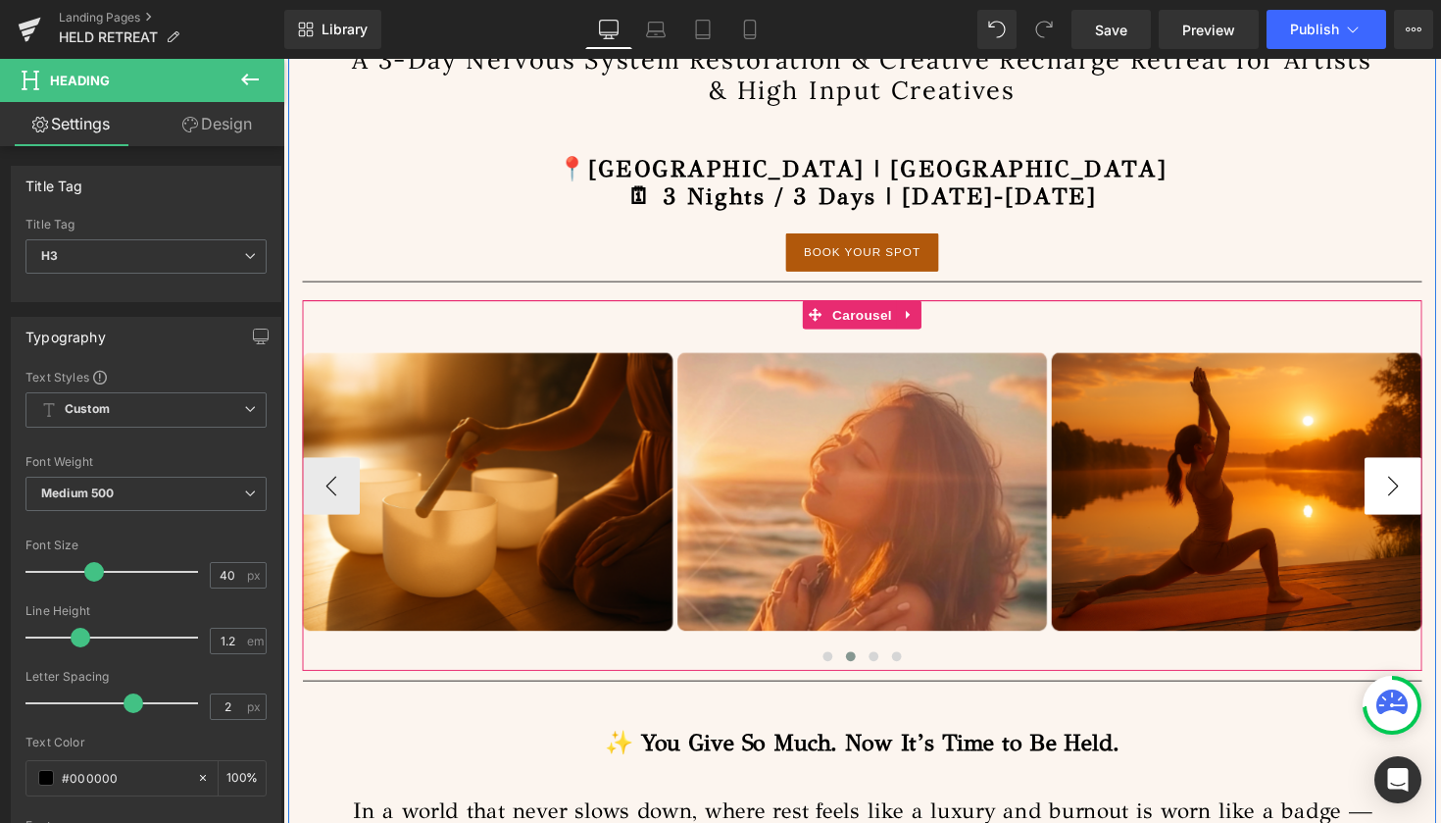
click at [1423, 500] on button "›" at bounding box center [1420, 496] width 59 height 59
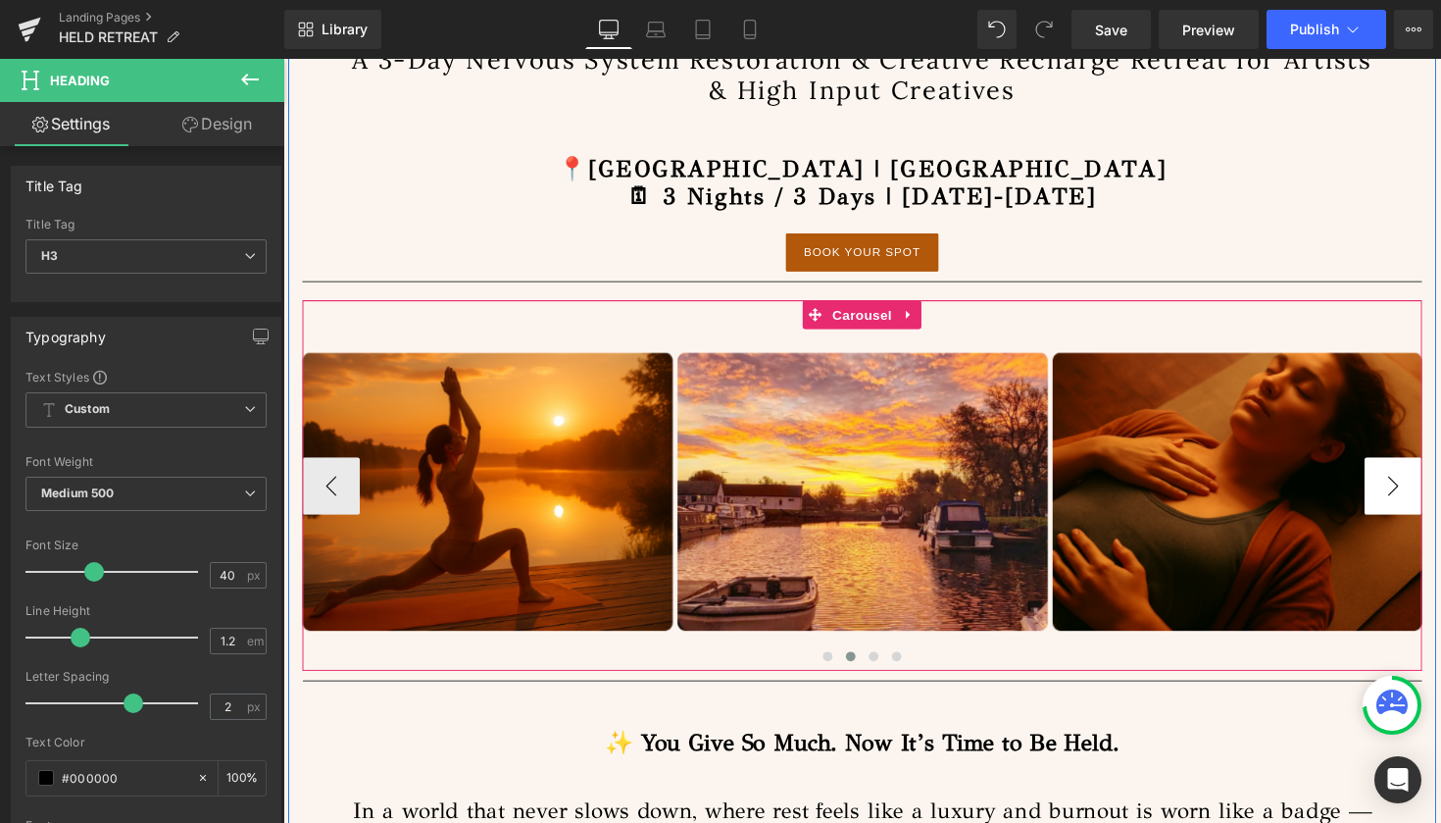
click at [1423, 500] on button "›" at bounding box center [1420, 496] width 59 height 59
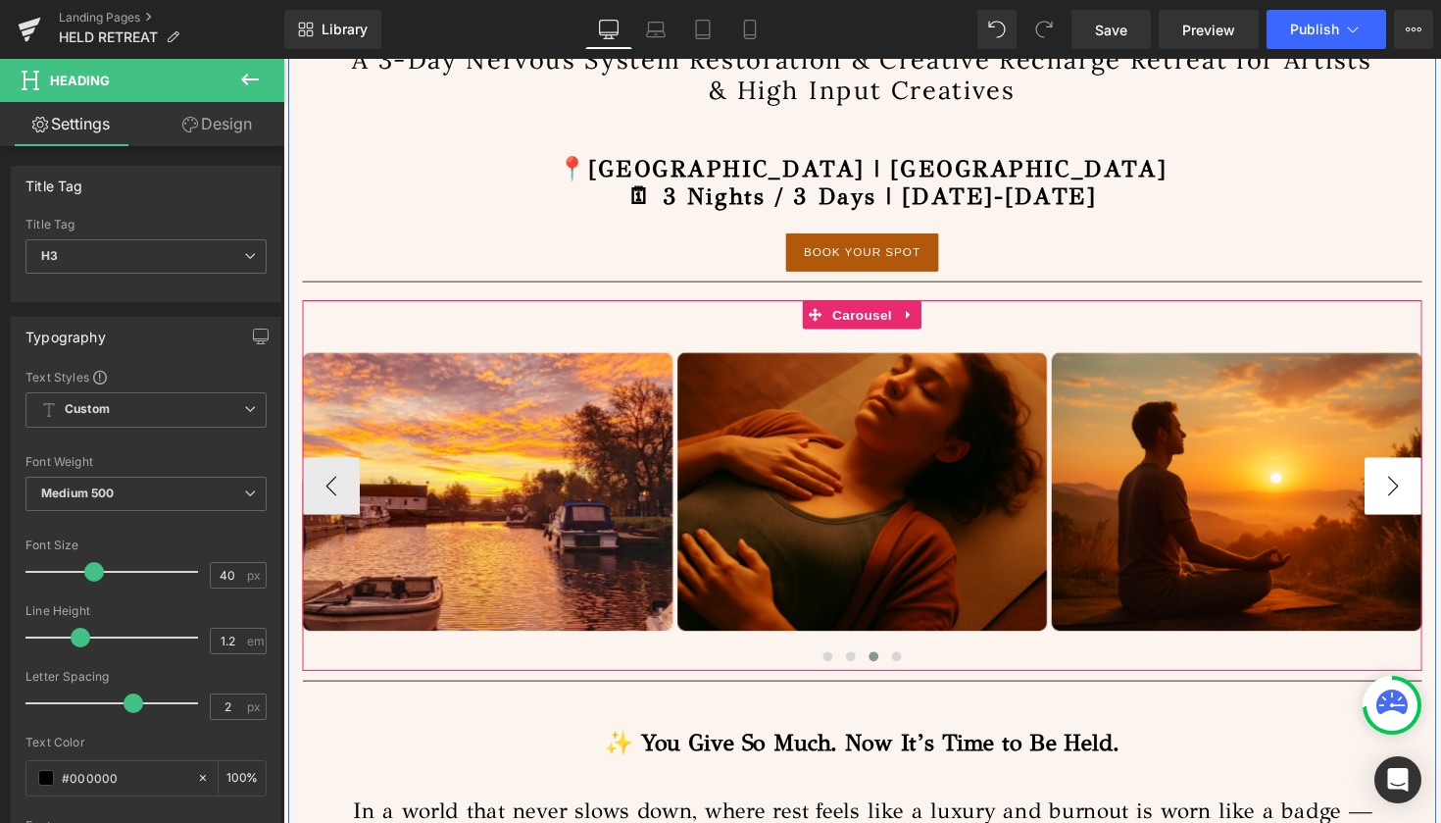
click at [1423, 500] on button "›" at bounding box center [1420, 496] width 59 height 59
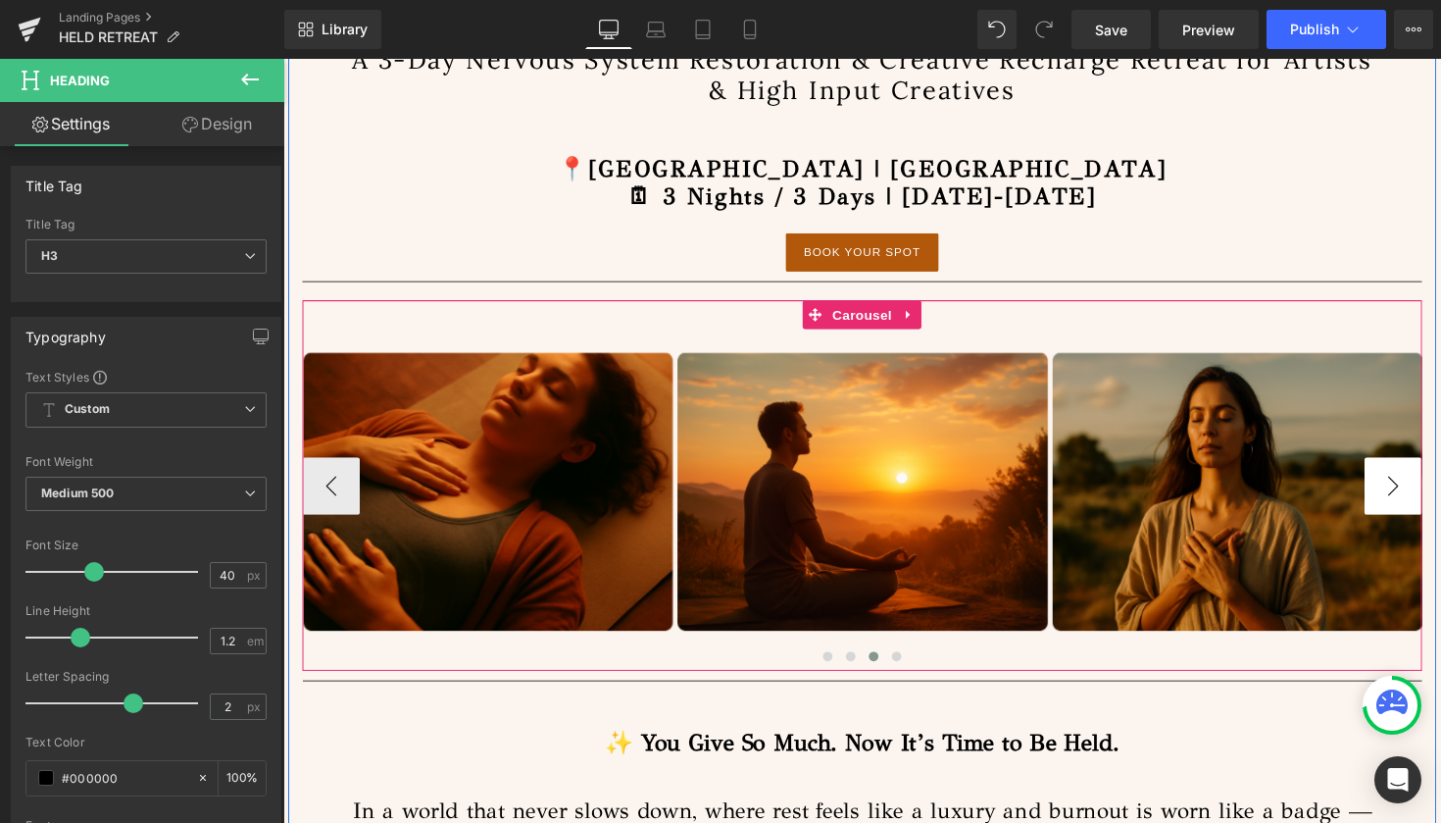
click at [1423, 479] on button "›" at bounding box center [1420, 496] width 59 height 59
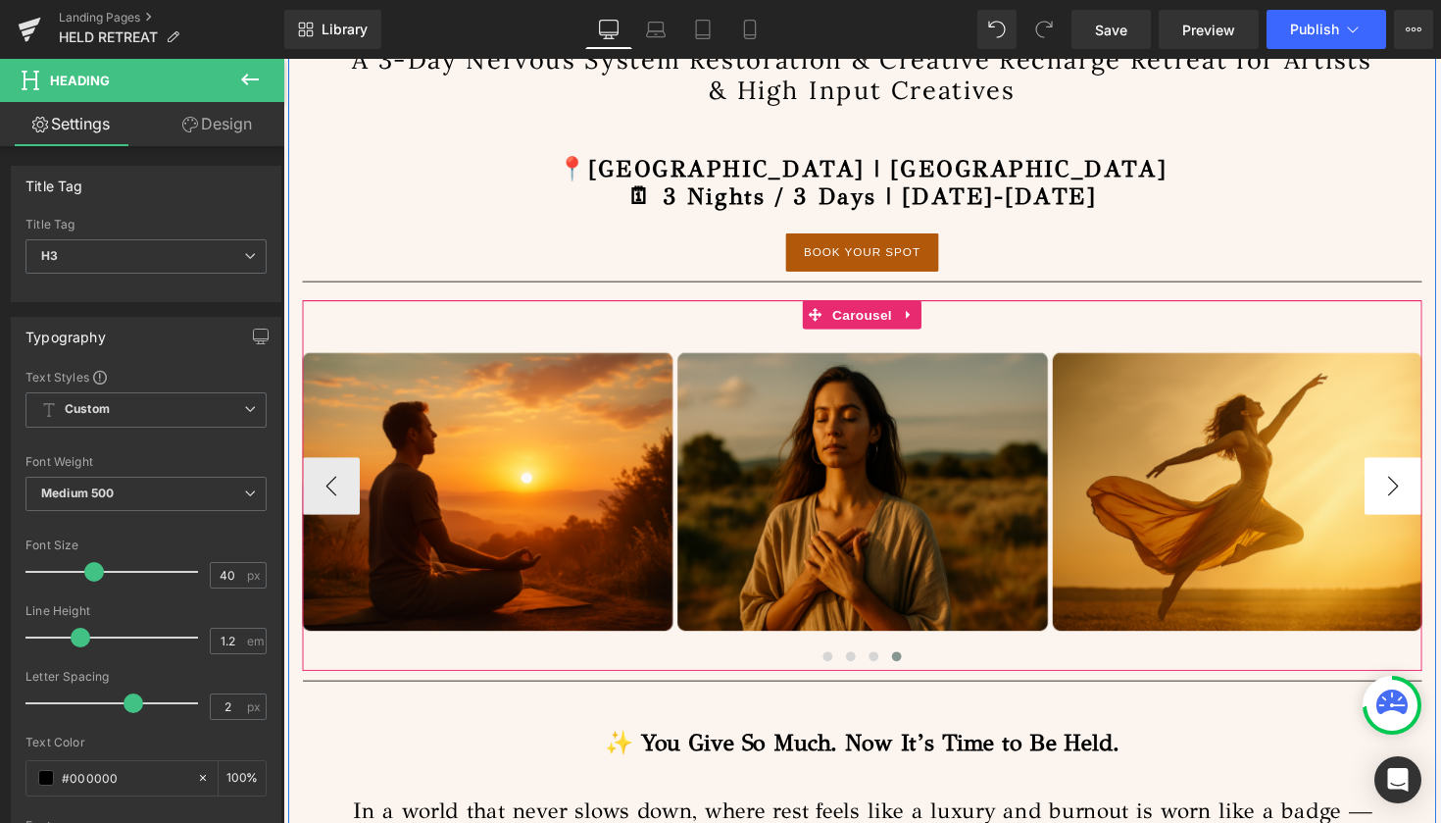
click at [1423, 479] on button "›" at bounding box center [1420, 496] width 59 height 59
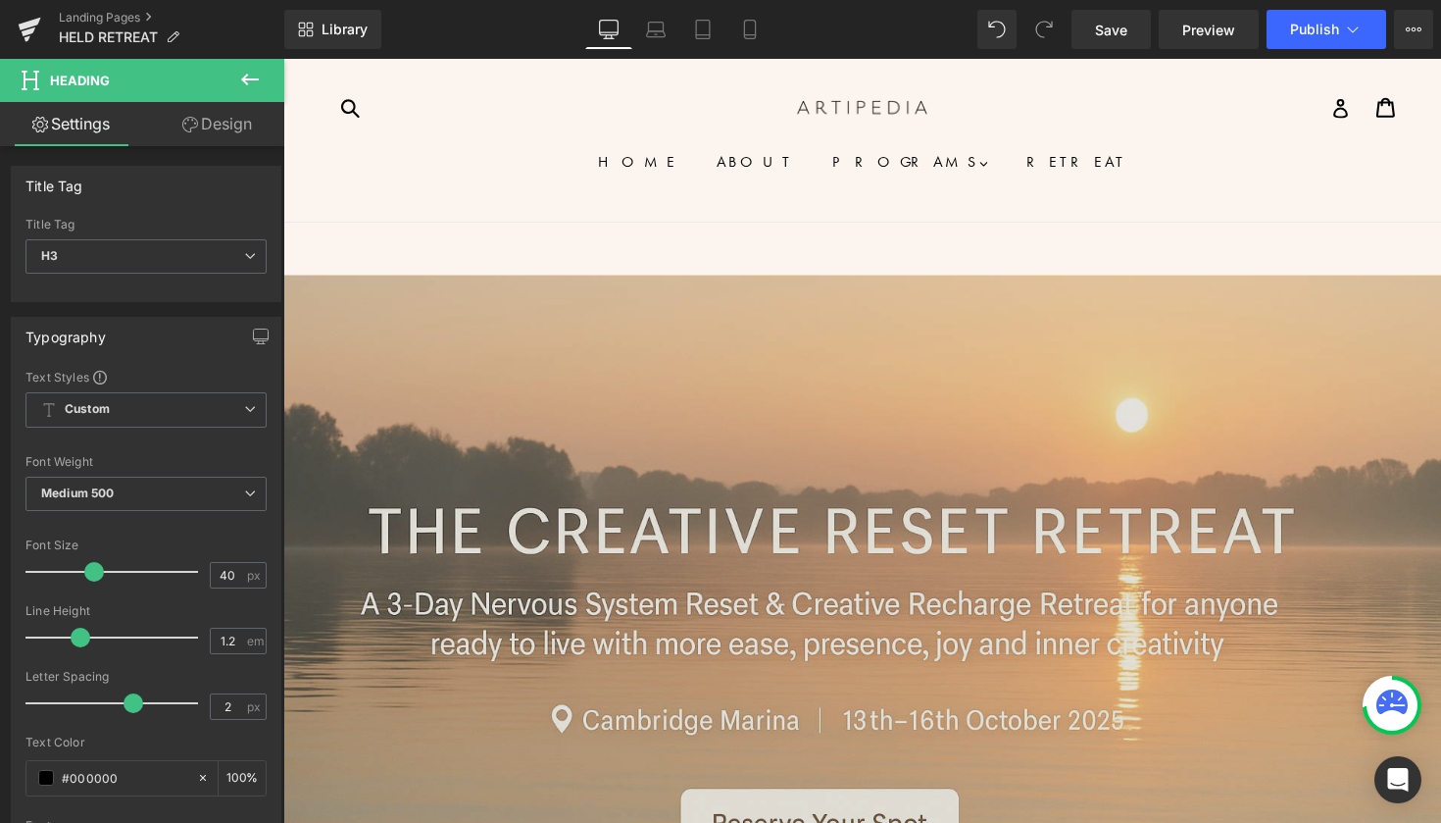
scroll to position [0, 0]
